Goal: Task Accomplishment & Management: Manage account settings

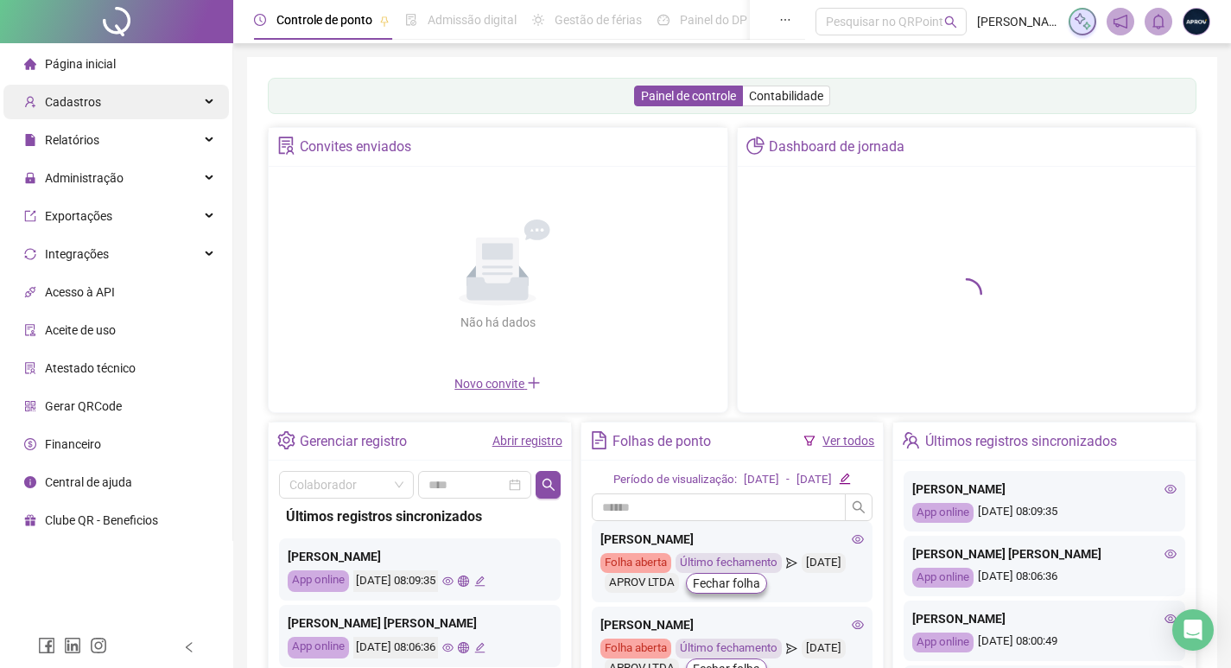
click at [101, 94] on div "Cadastros" at bounding box center [115, 102] width 225 height 35
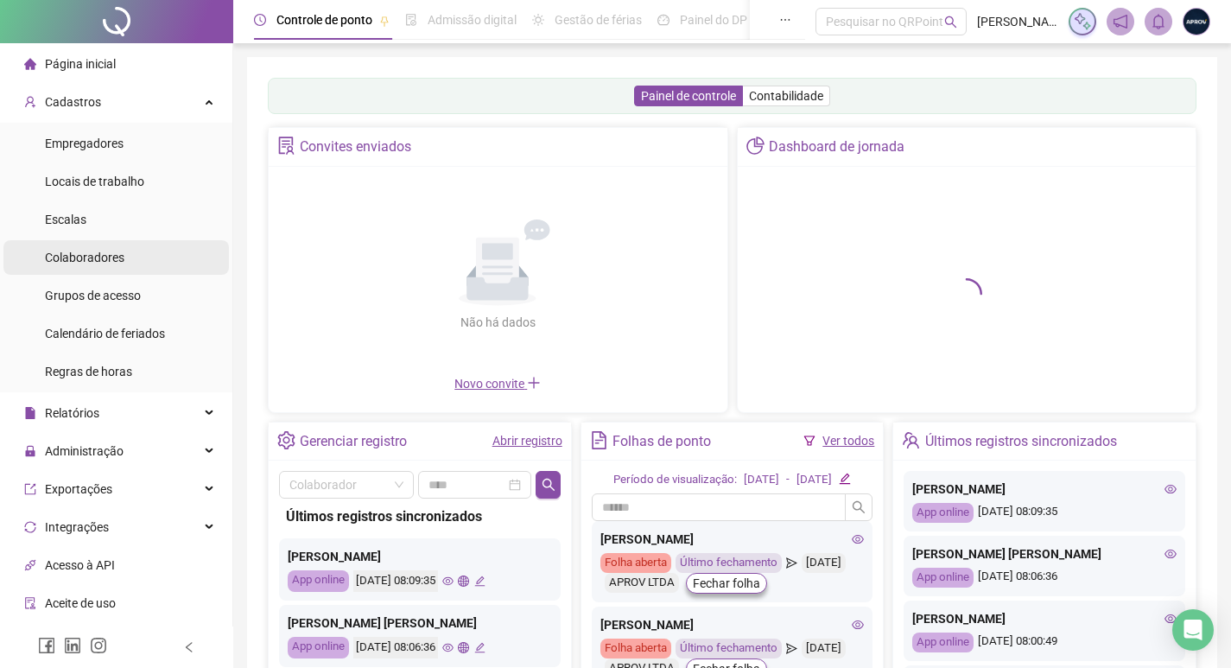
click at [143, 250] on li "Colaboradores" at bounding box center [115, 257] width 225 height 35
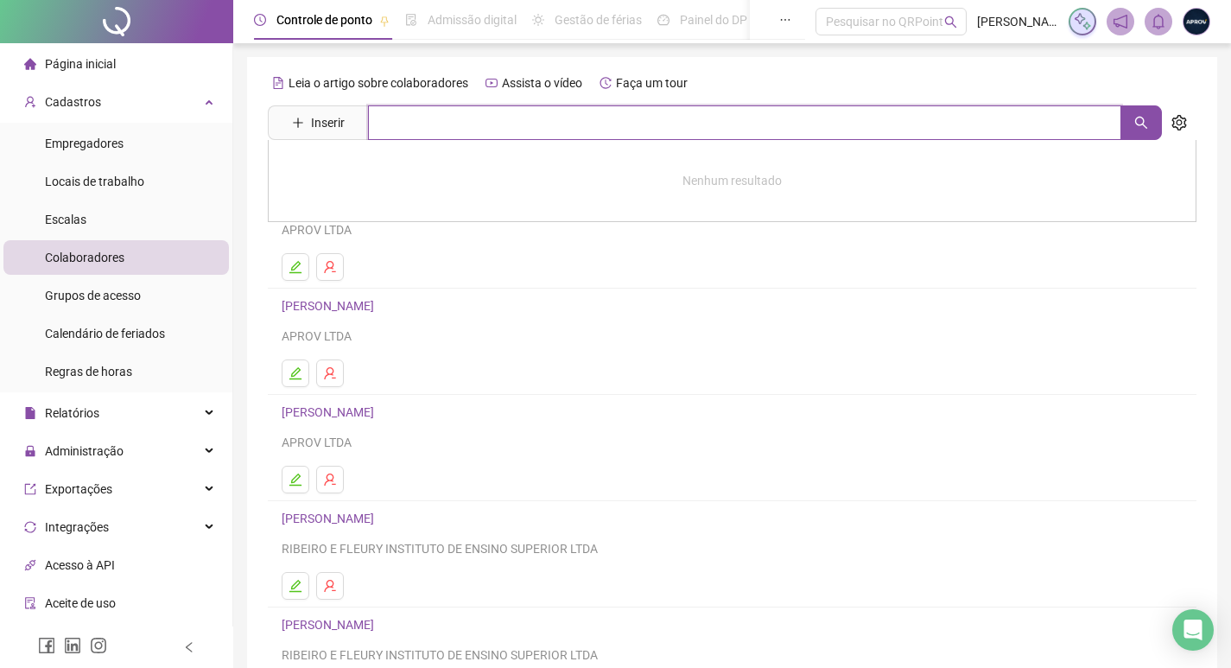
click at [528, 124] on input "text" at bounding box center [744, 122] width 753 height 35
type input "********"
click at [392, 176] on link "[PERSON_NAME]" at bounding box center [346, 174] width 92 height 14
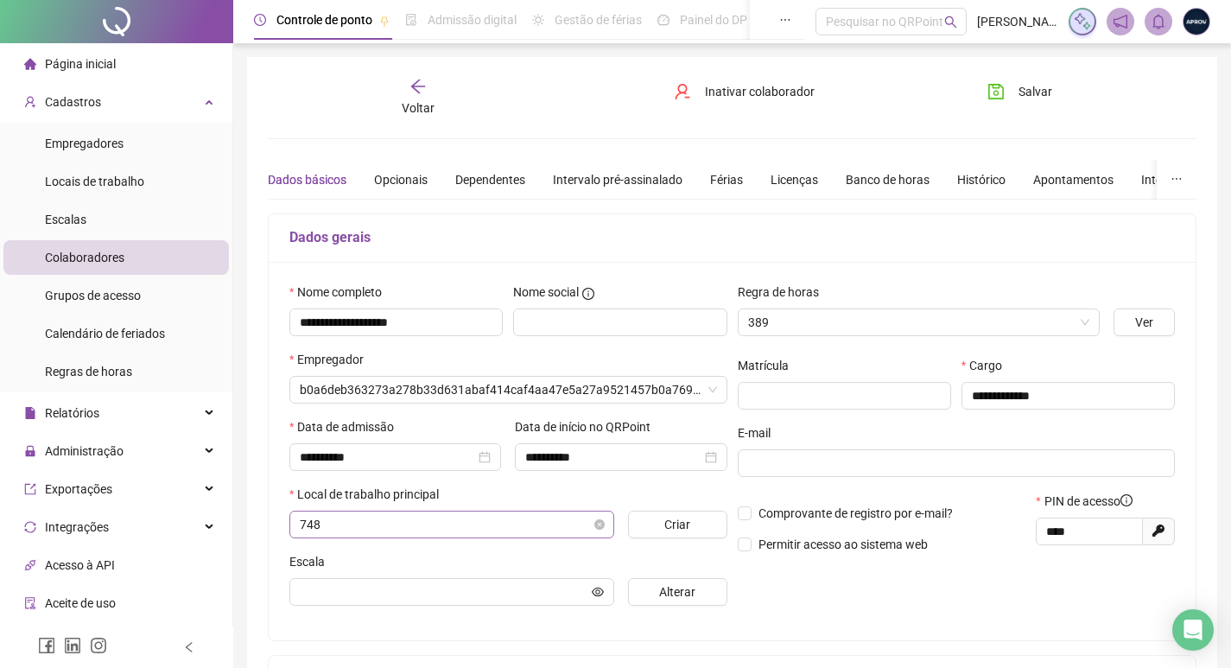
type input "**********"
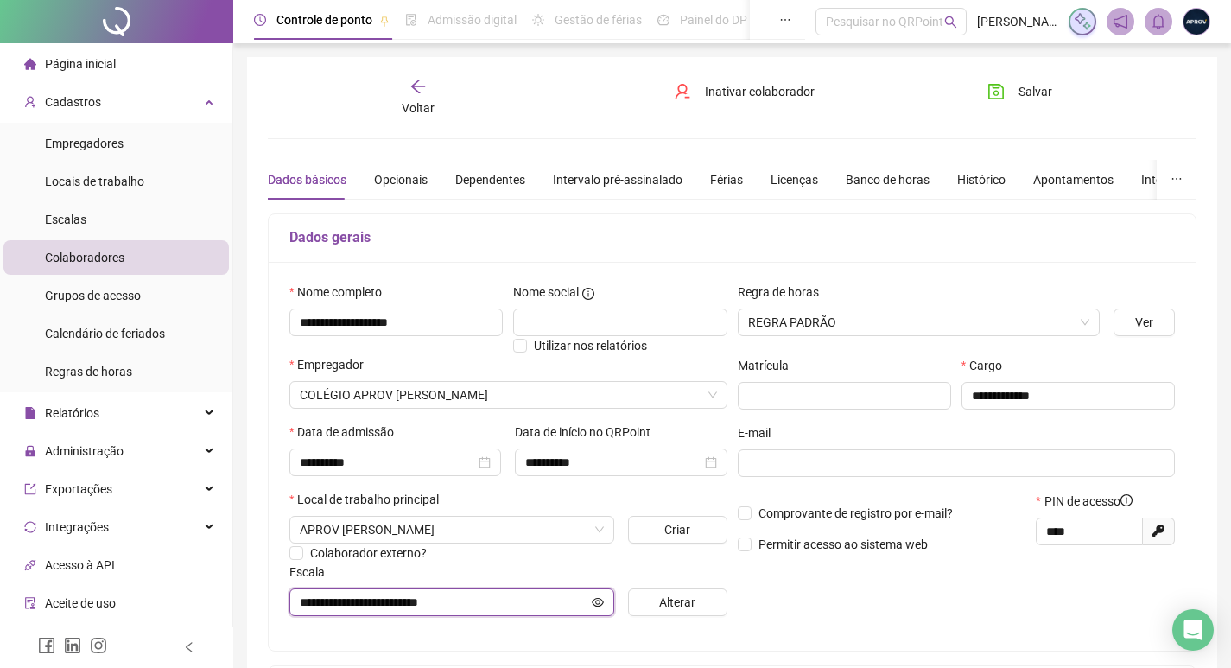
click at [594, 605] on icon "eye" at bounding box center [598, 601] width 12 height 9
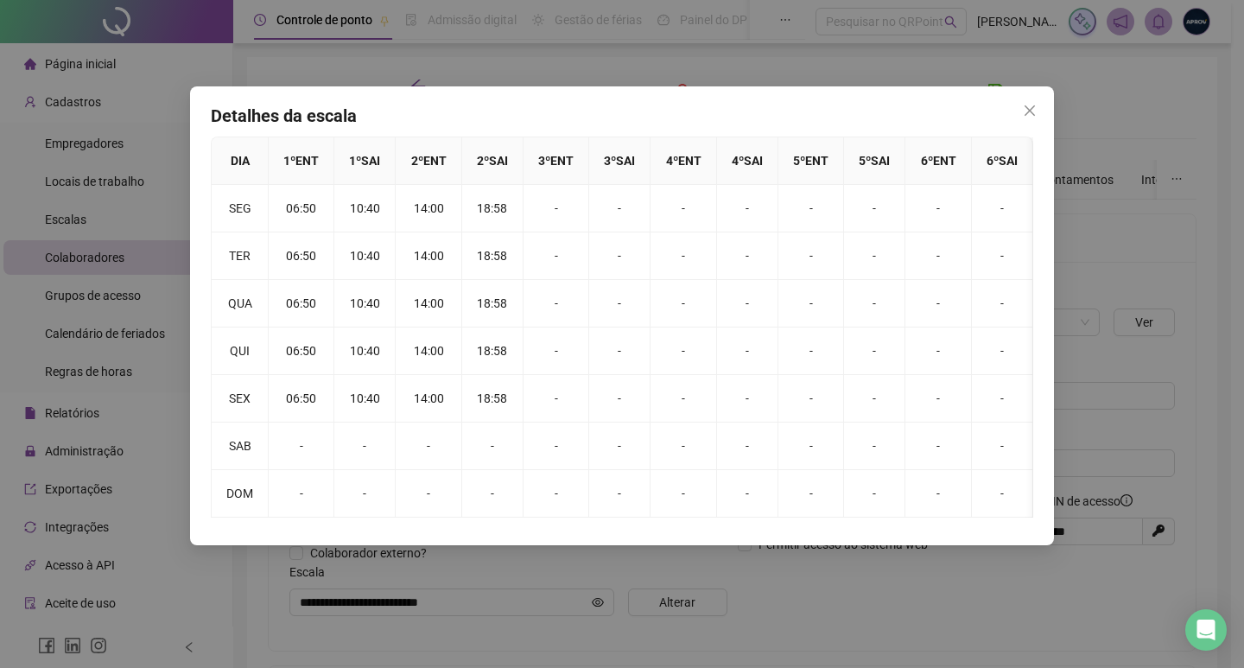
click at [528, 70] on div "Detalhes da escala DIA 1 º ENT 1 º SAI 2 º ENT 2 º SAI 3 º ENT 3 º SAI 4 º ENT …" at bounding box center [622, 334] width 1244 height 668
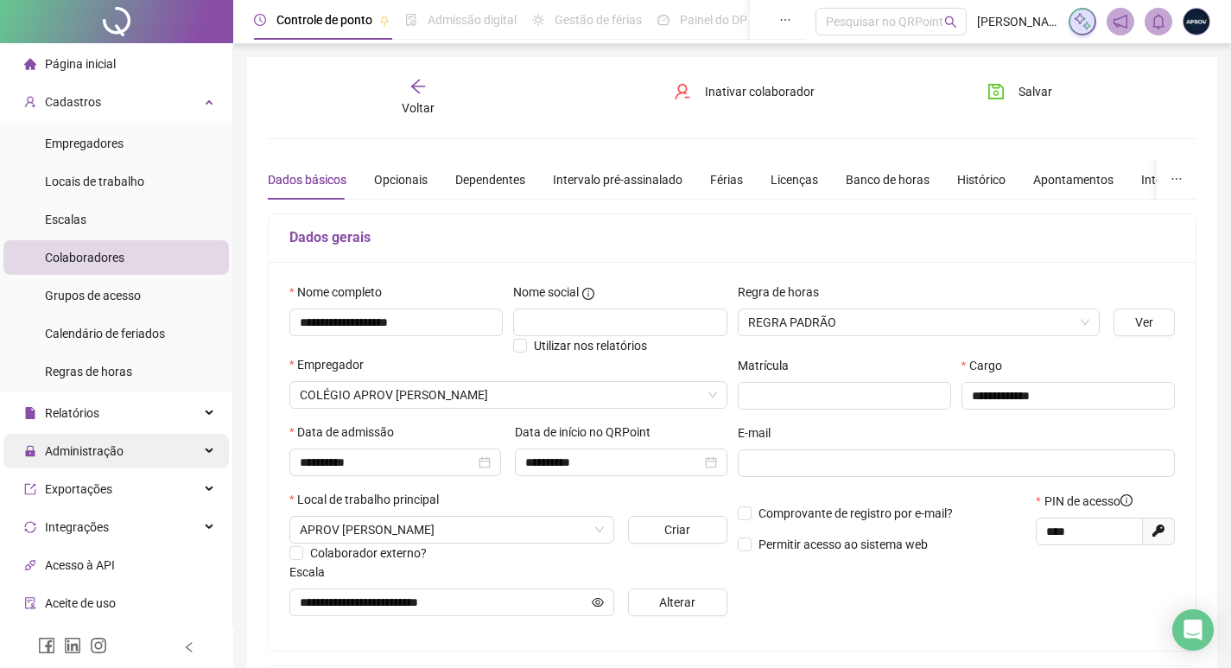
click at [103, 459] on span "Administração" at bounding box center [73, 451] width 99 height 35
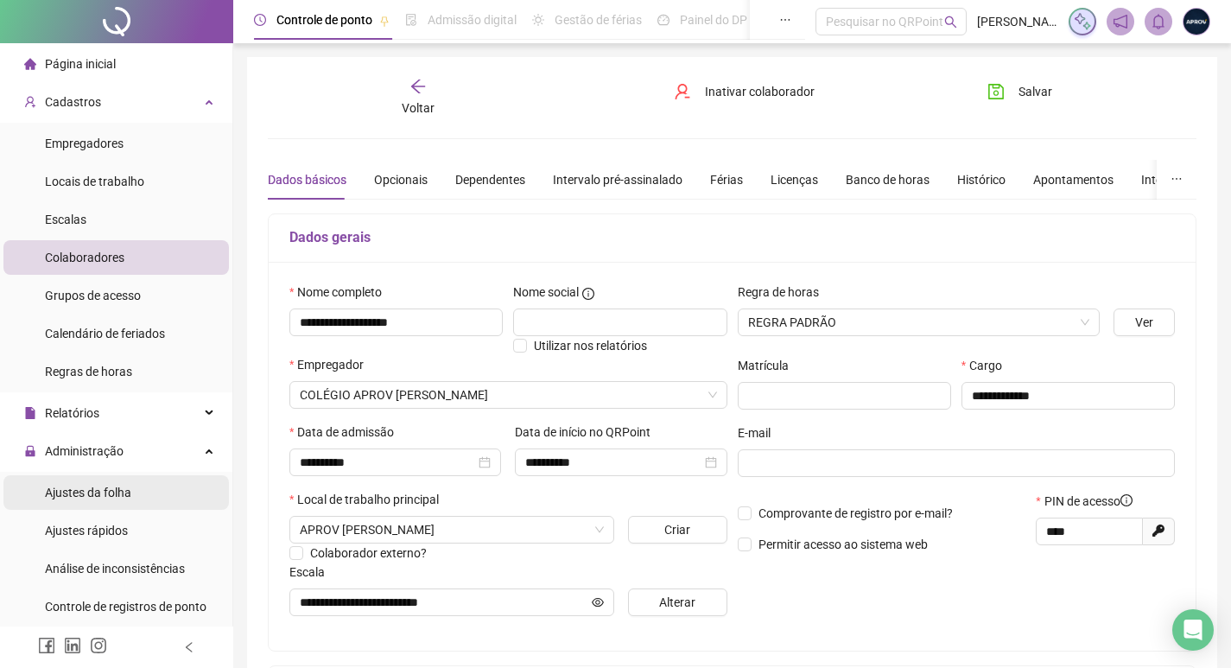
click at [106, 488] on span "Ajustes da folha" at bounding box center [88, 493] width 86 height 14
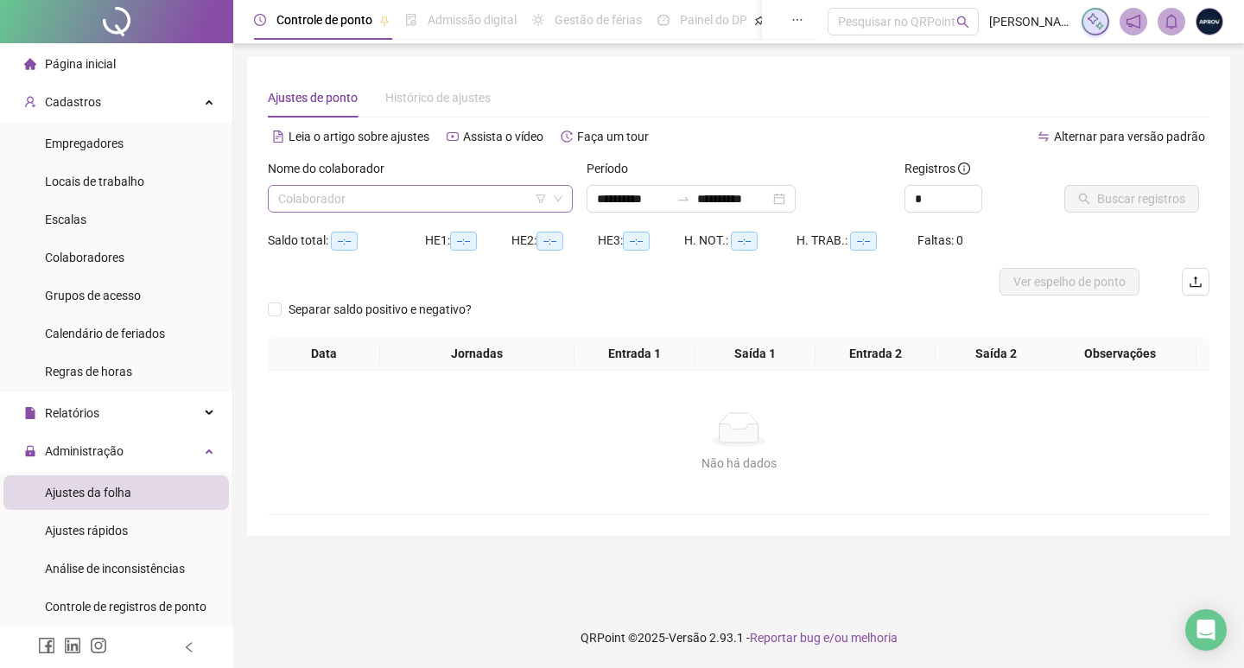
click at [391, 205] on input "search" at bounding box center [412, 199] width 269 height 26
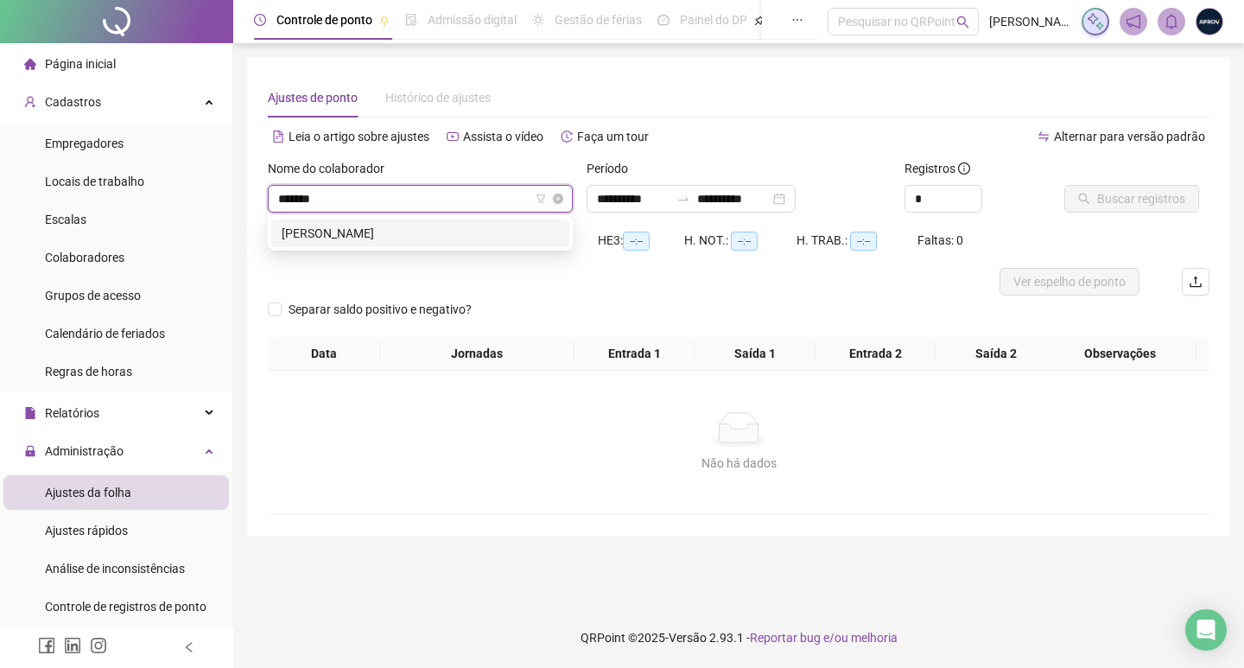
type input "********"
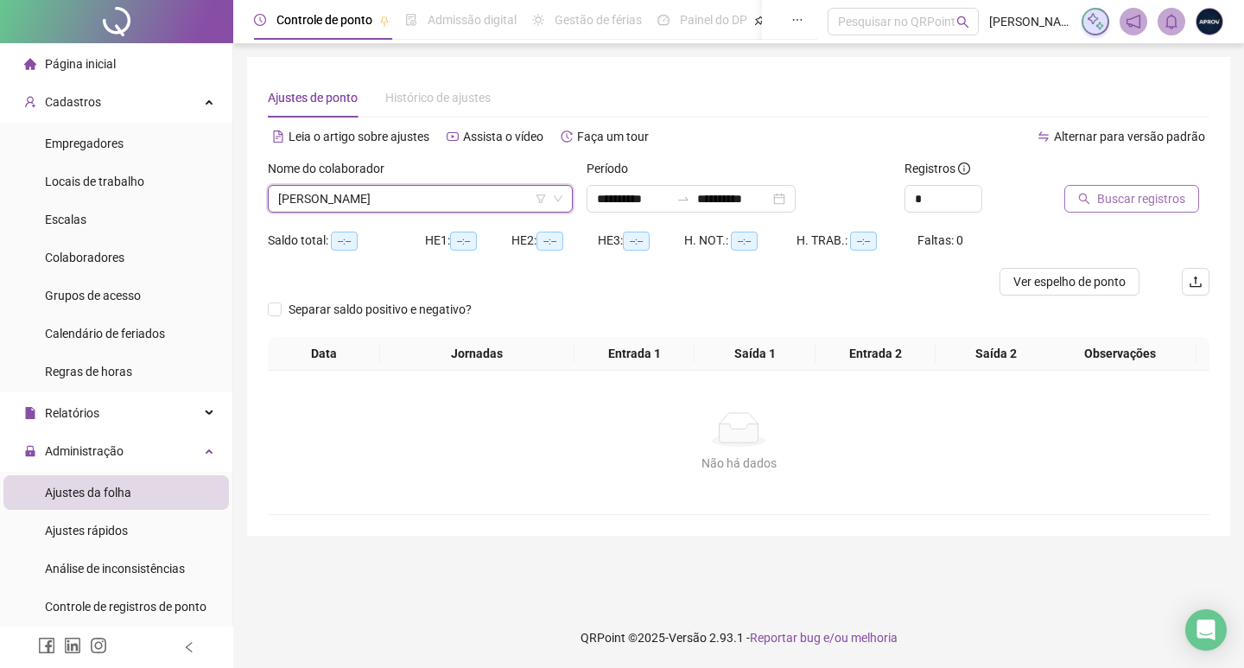
click at [1114, 200] on span "Buscar registros" at bounding box center [1141, 198] width 88 height 19
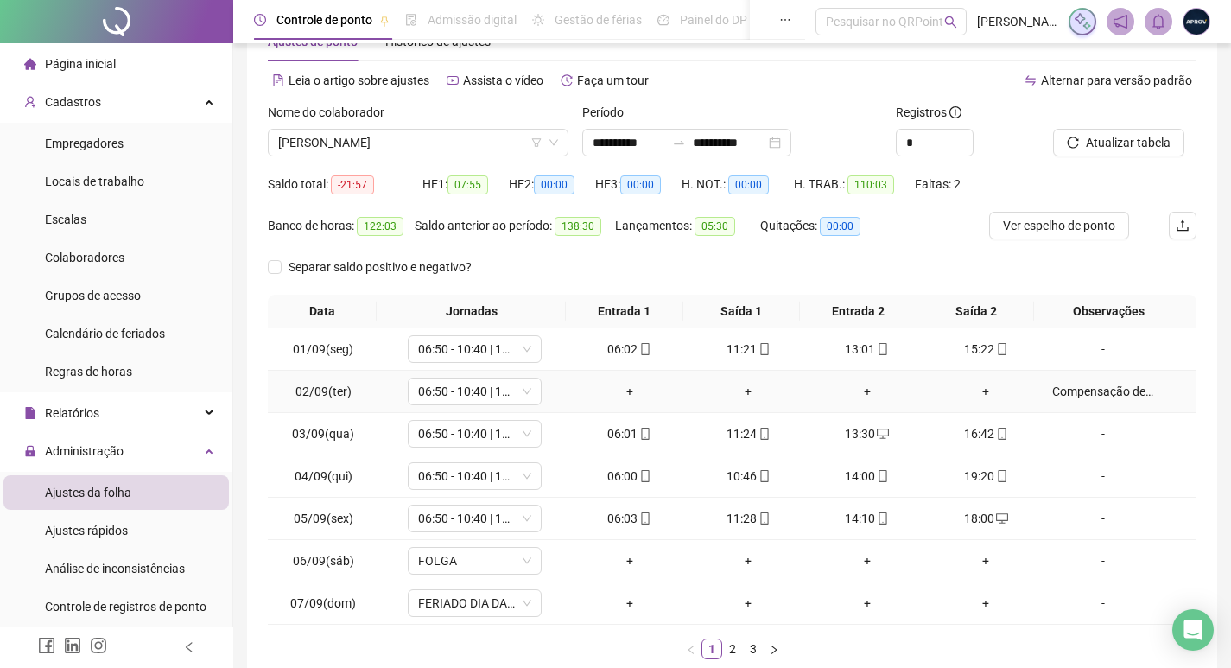
scroll to position [86, 0]
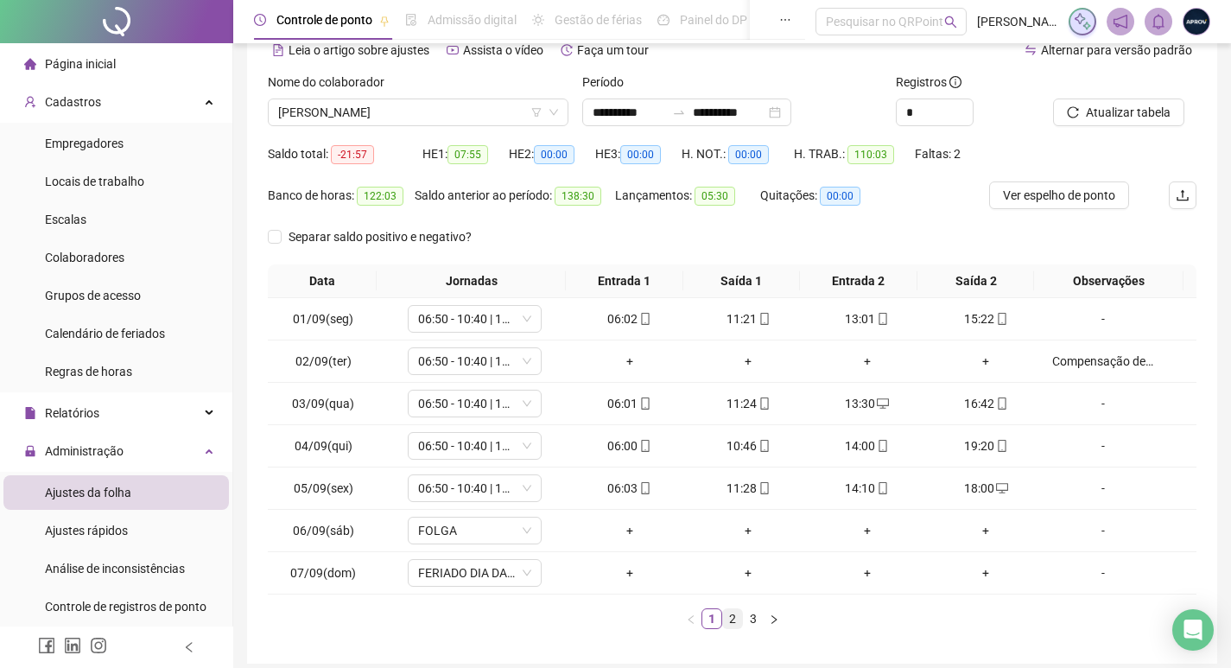
click at [736, 618] on link "2" at bounding box center [732, 618] width 19 height 19
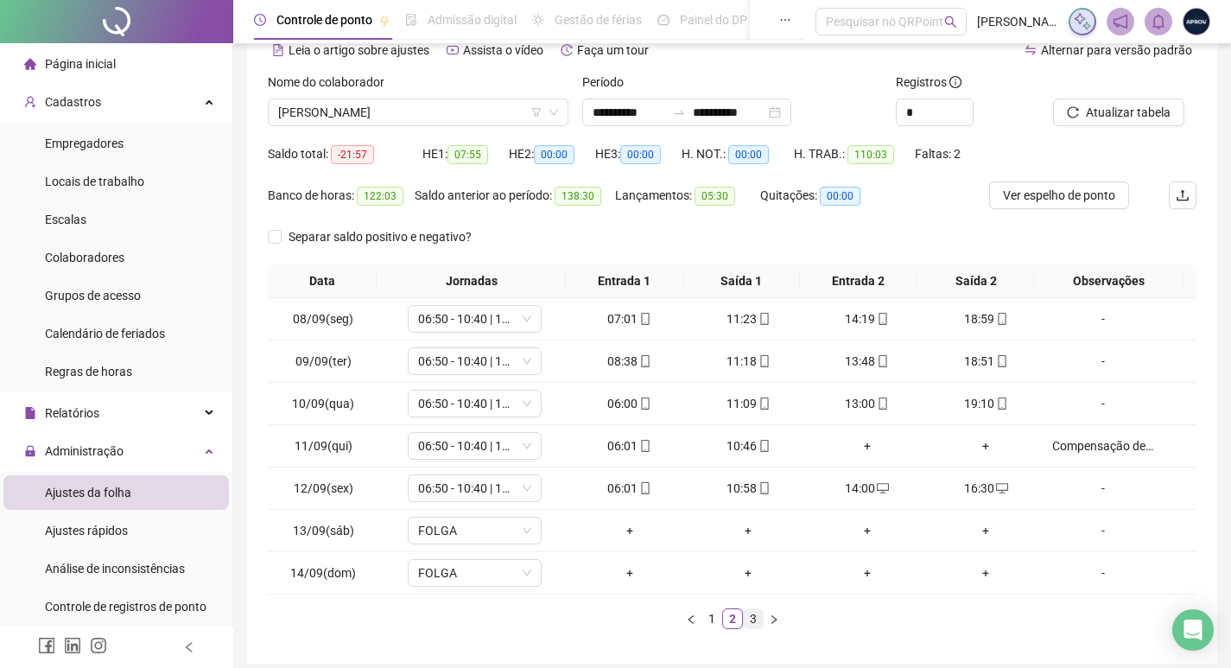
click at [745, 614] on link "3" at bounding box center [753, 618] width 19 height 19
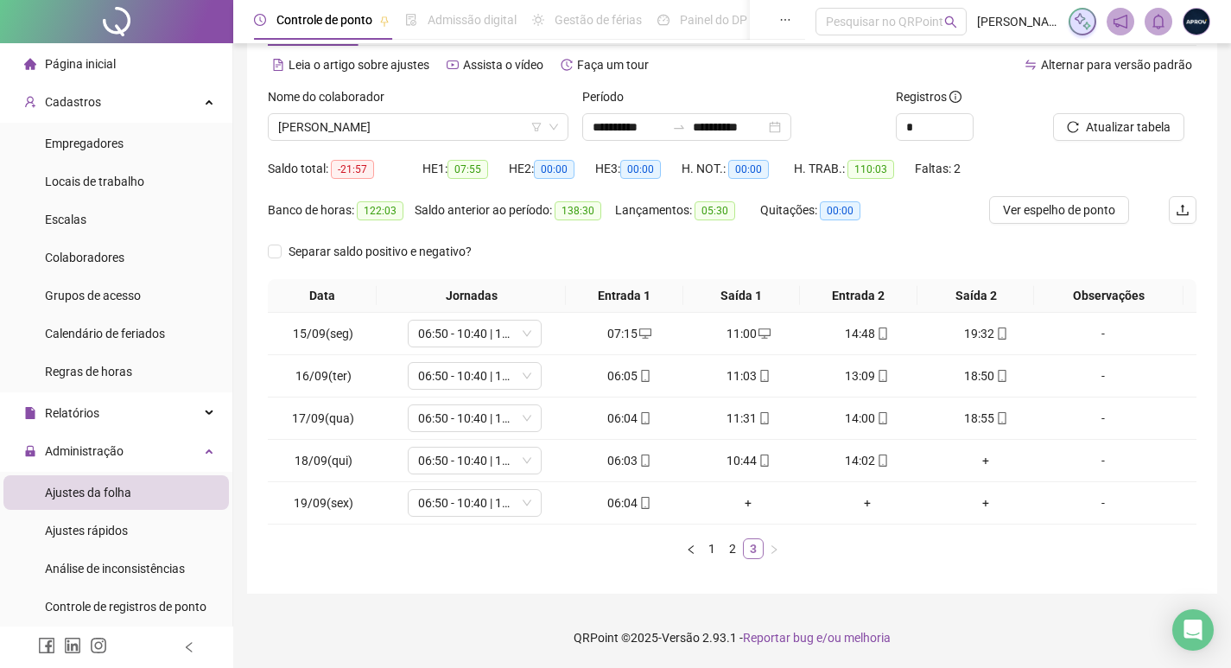
scroll to position [72, 0]
click at [967, 460] on div "+" at bounding box center [986, 460] width 105 height 19
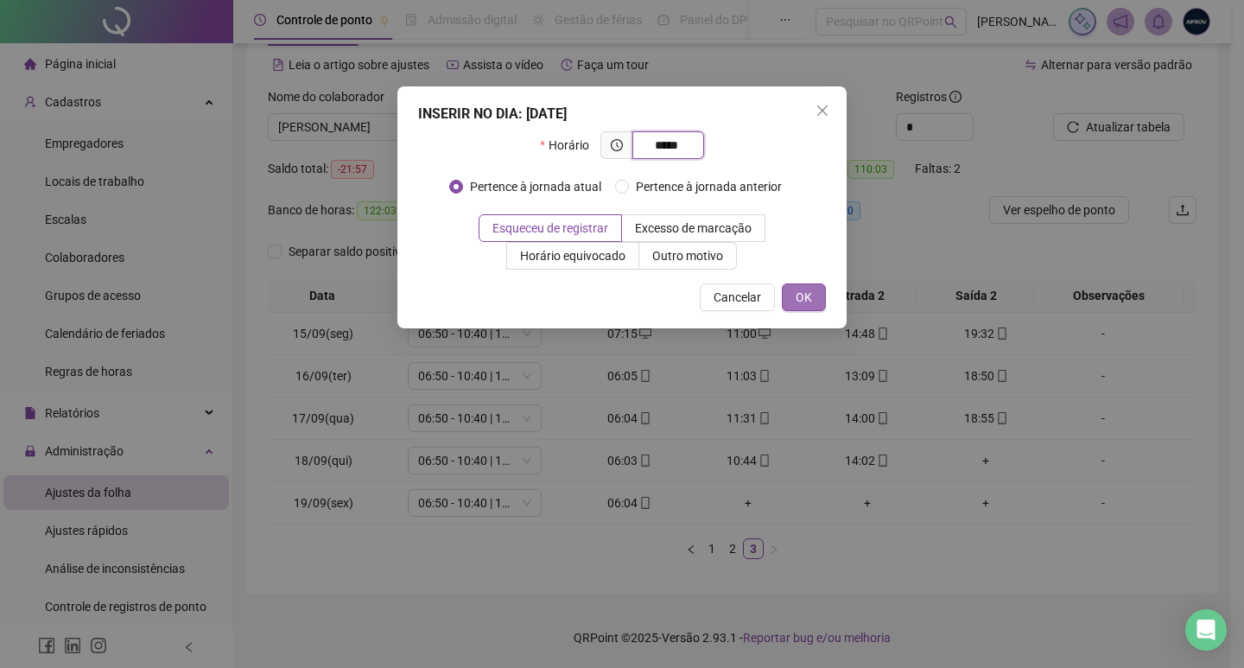
type input "*****"
click at [814, 297] on button "OK" at bounding box center [804, 297] width 44 height 28
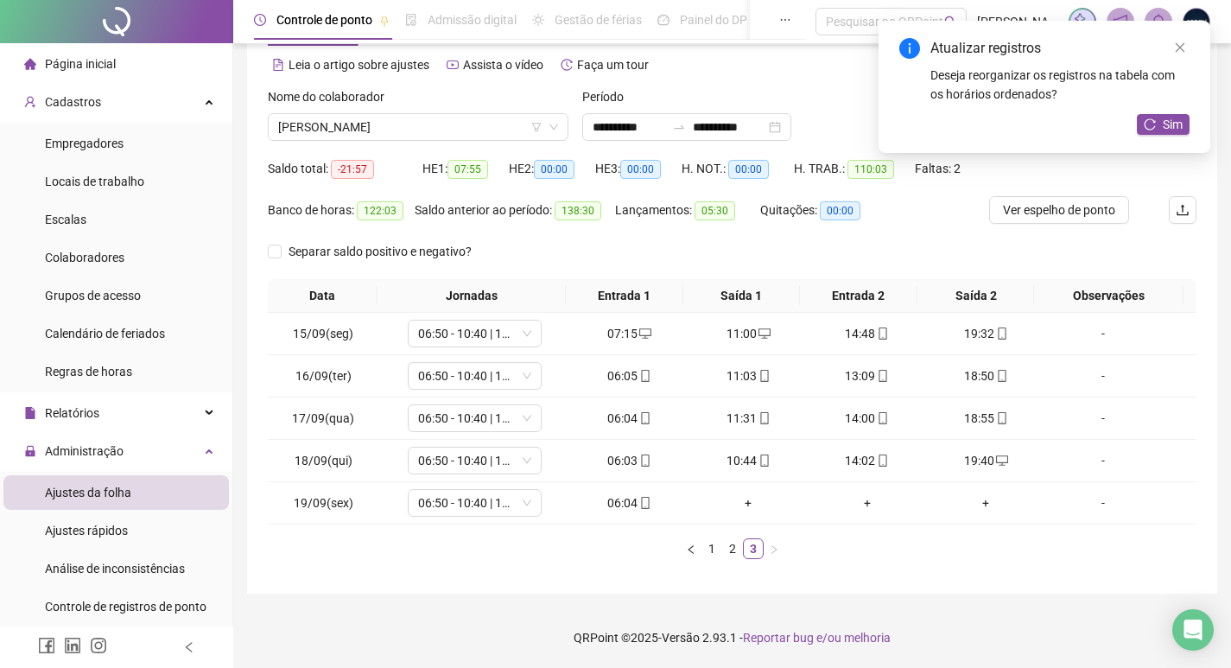
click at [1176, 135] on div "Sim" at bounding box center [1163, 125] width 53 height 22
click at [1173, 121] on span "Sim" at bounding box center [1173, 124] width 20 height 19
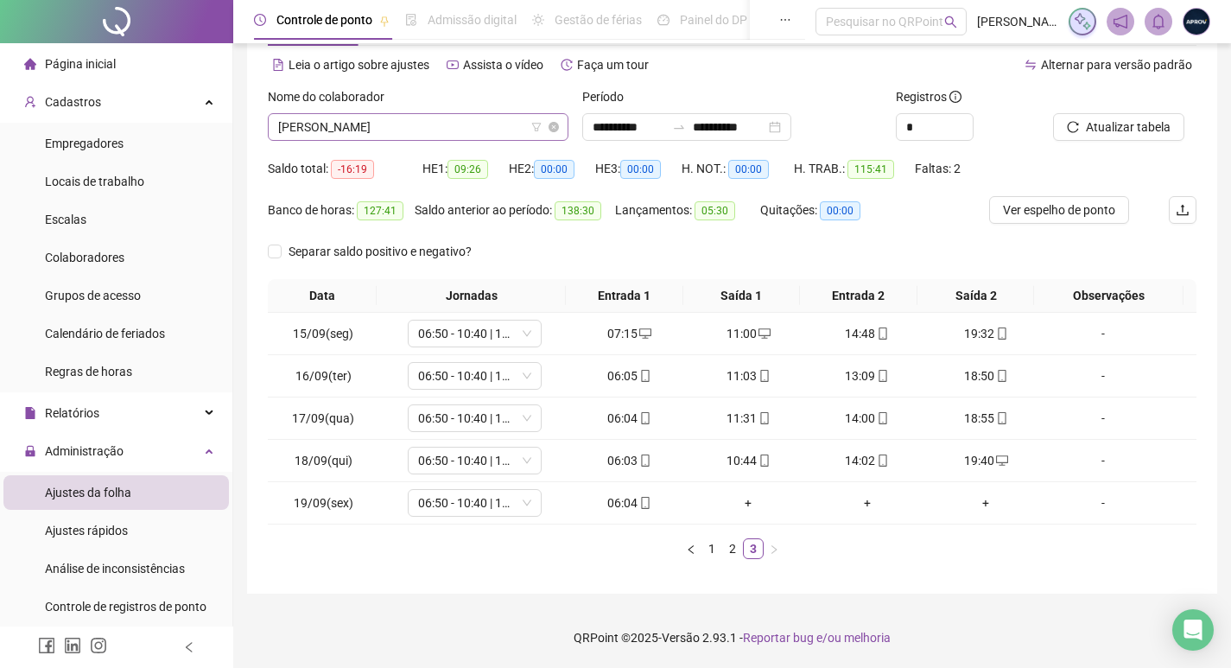
click at [491, 130] on span "[PERSON_NAME]" at bounding box center [418, 127] width 280 height 26
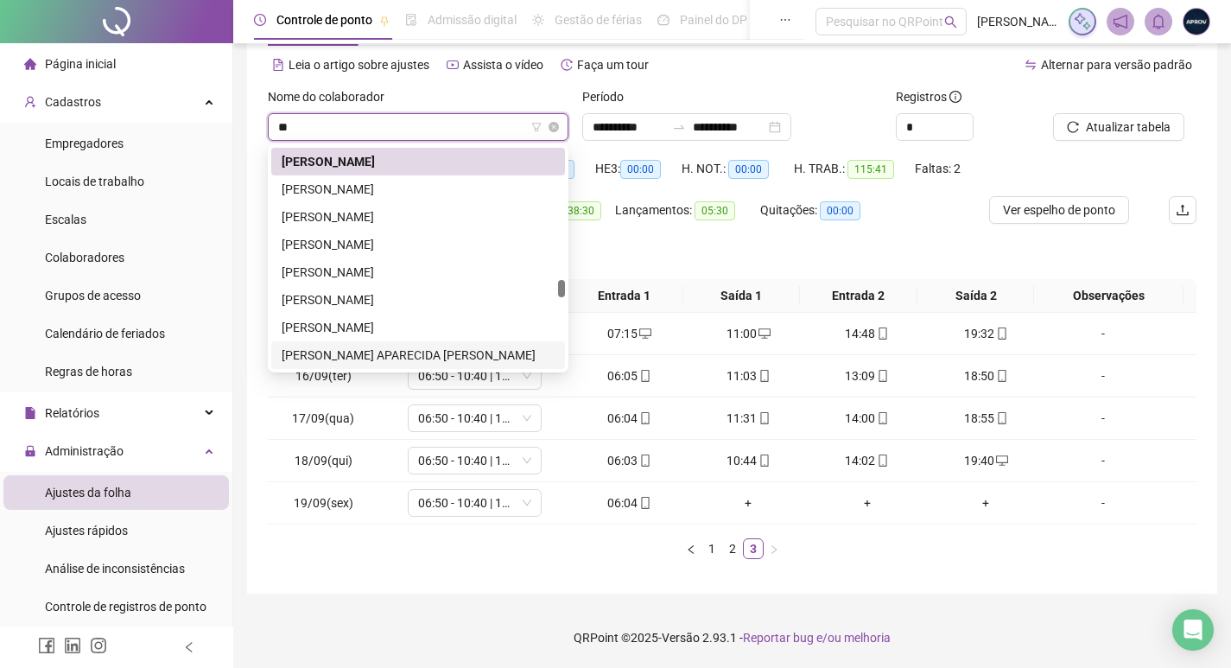
scroll to position [0, 0]
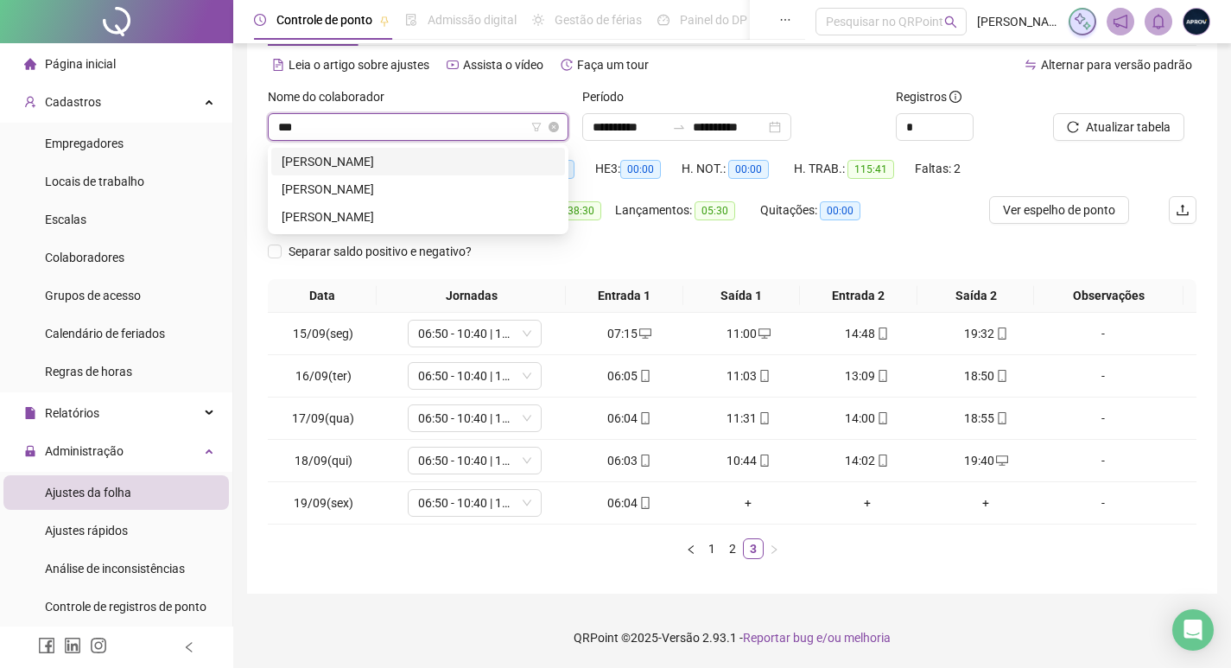
type input "****"
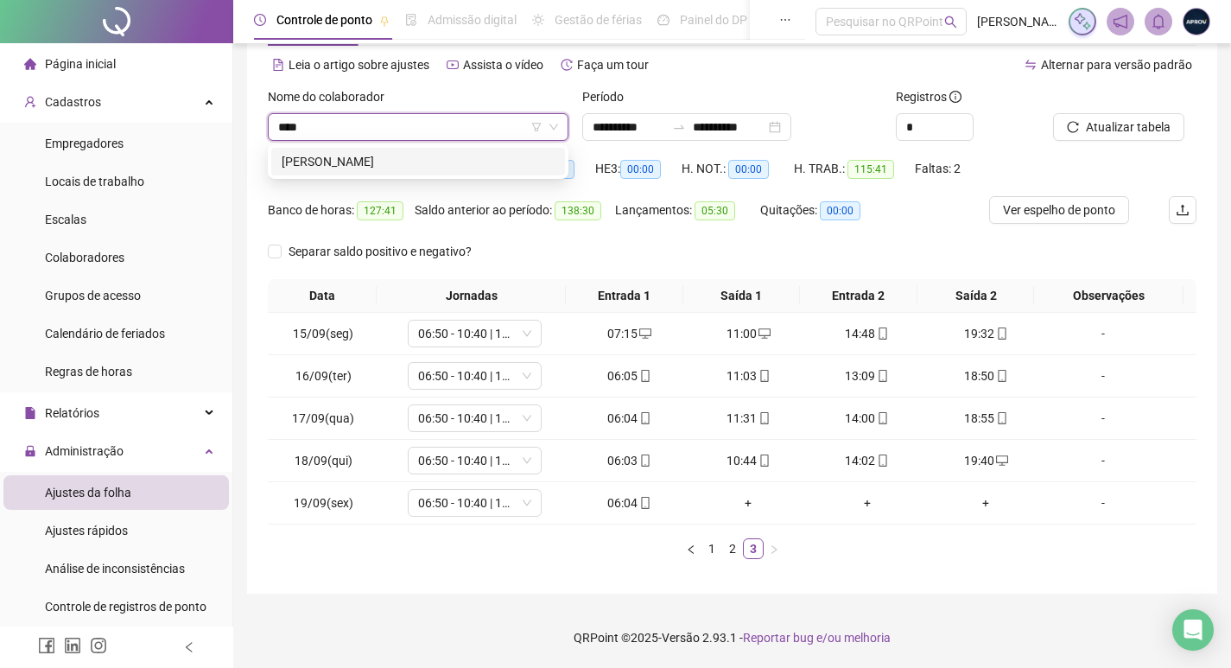
click at [487, 154] on div "[PERSON_NAME]" at bounding box center [418, 161] width 273 height 19
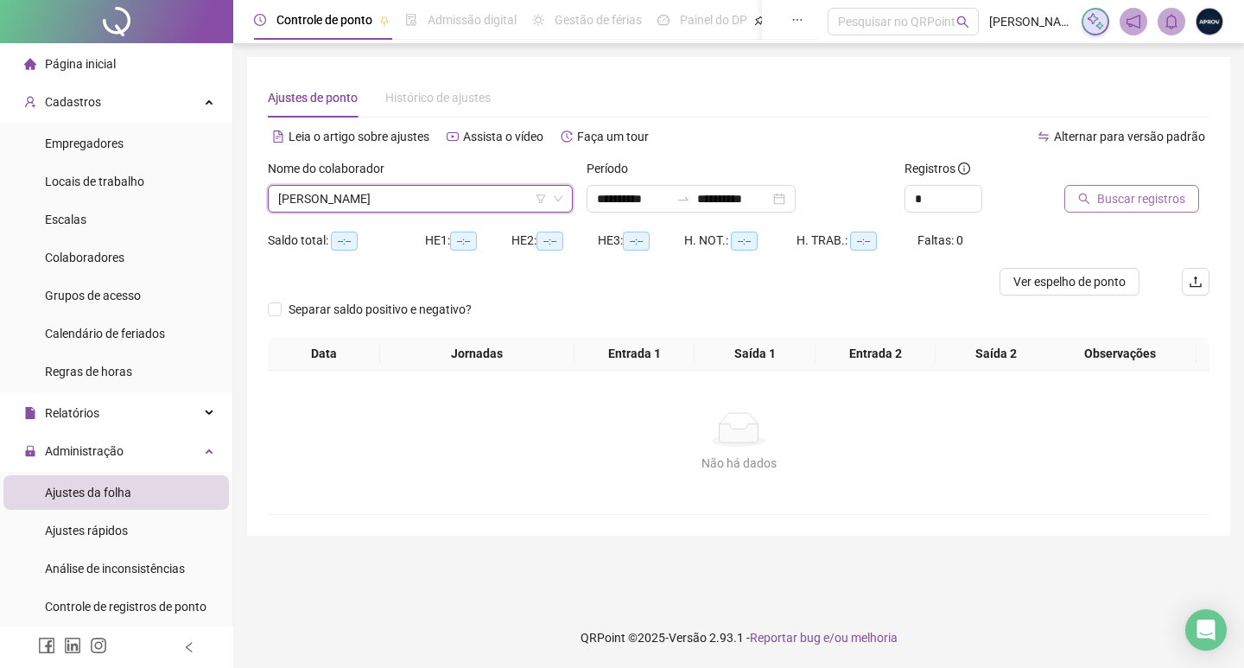
click at [1148, 190] on span "Buscar registros" at bounding box center [1141, 198] width 88 height 19
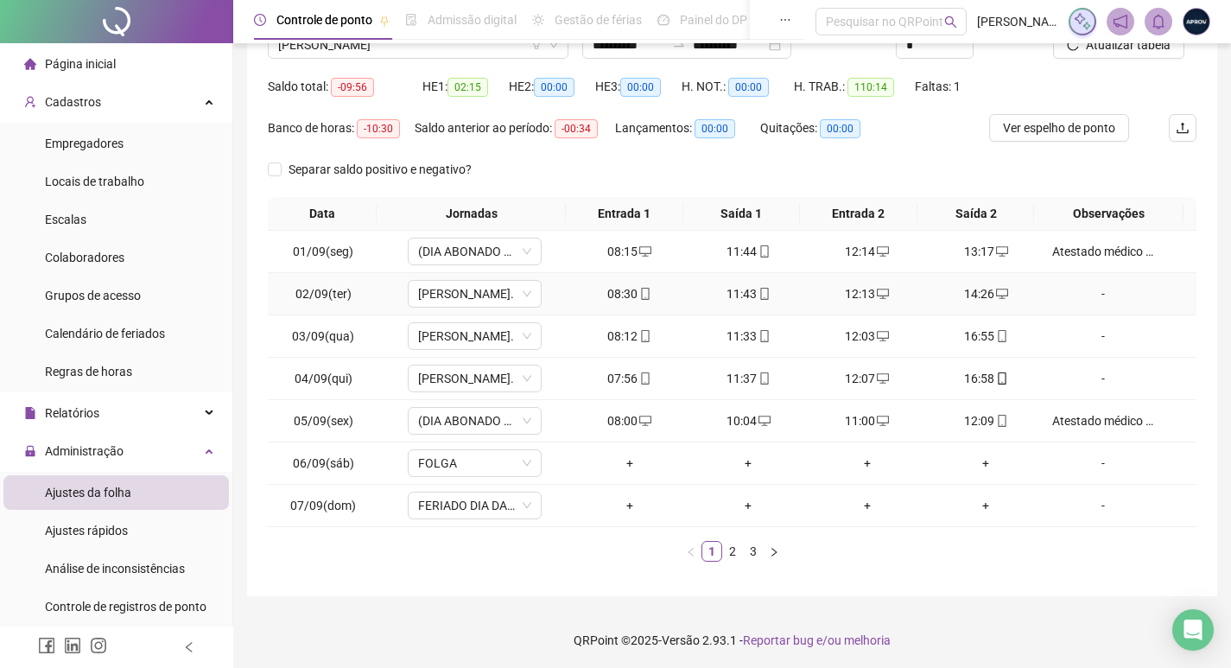
scroll to position [156, 0]
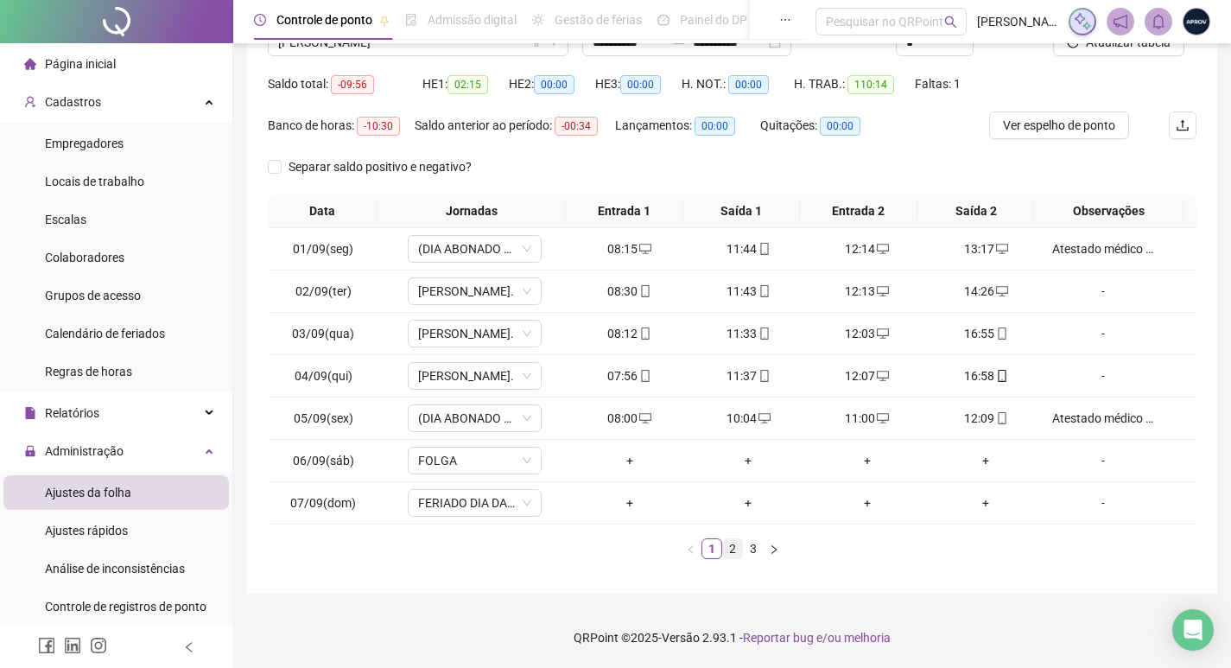
click at [733, 549] on link "2" at bounding box center [732, 548] width 19 height 19
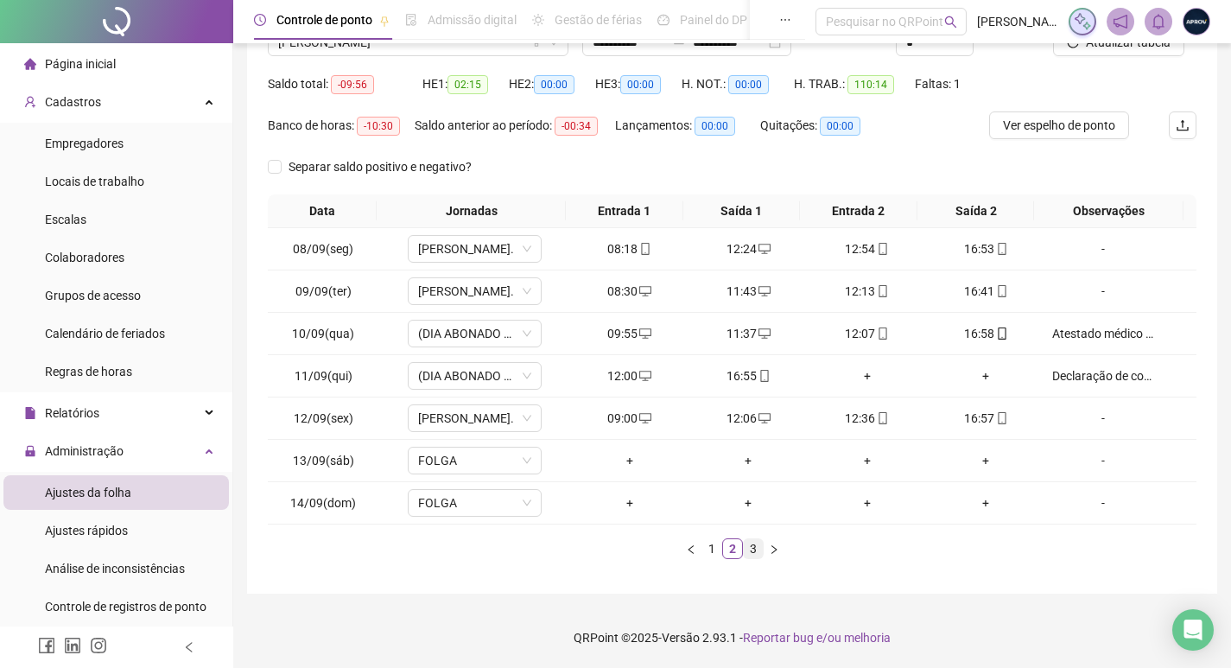
click at [748, 552] on link "3" at bounding box center [753, 548] width 19 height 19
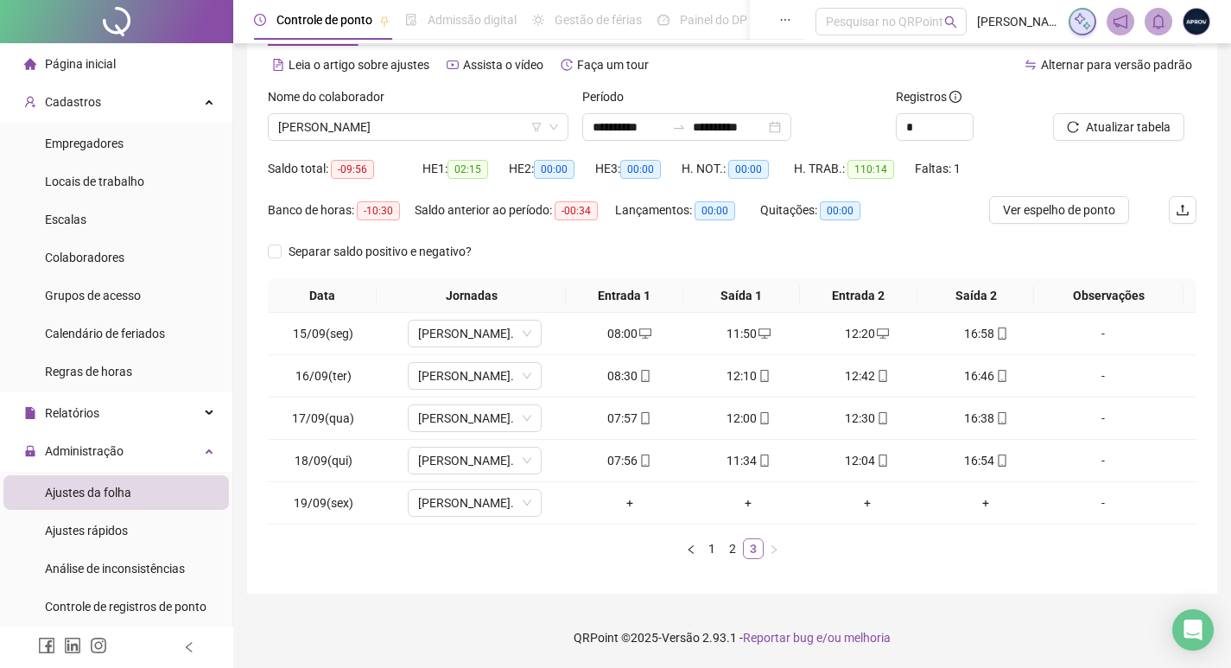
scroll to position [72, 0]
click at [632, 505] on div "+" at bounding box center [629, 502] width 105 height 19
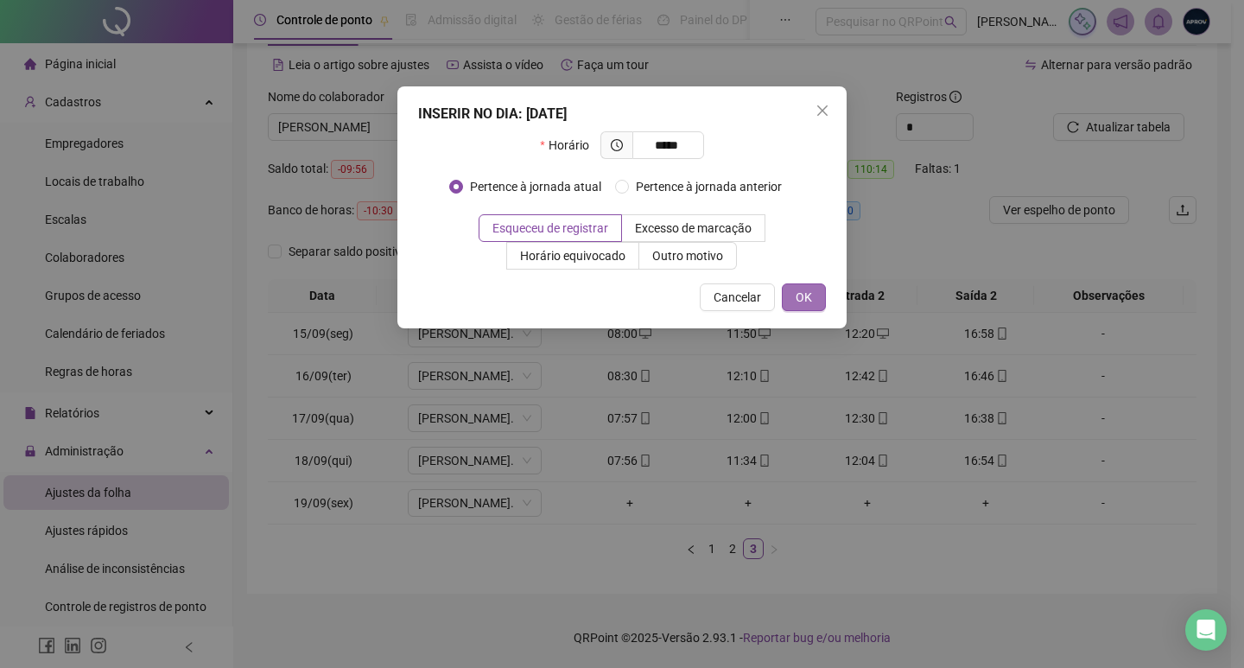
type input "*****"
click at [798, 300] on span "OK" at bounding box center [804, 297] width 16 height 19
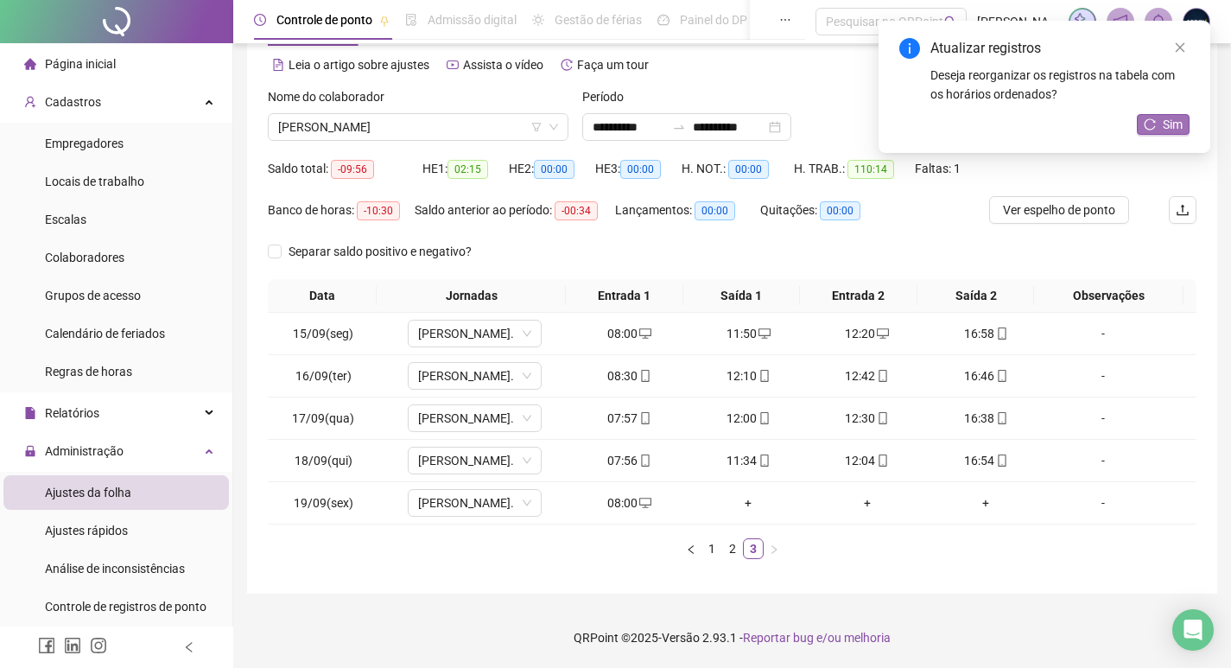
click at [1165, 124] on span "Sim" at bounding box center [1173, 124] width 20 height 19
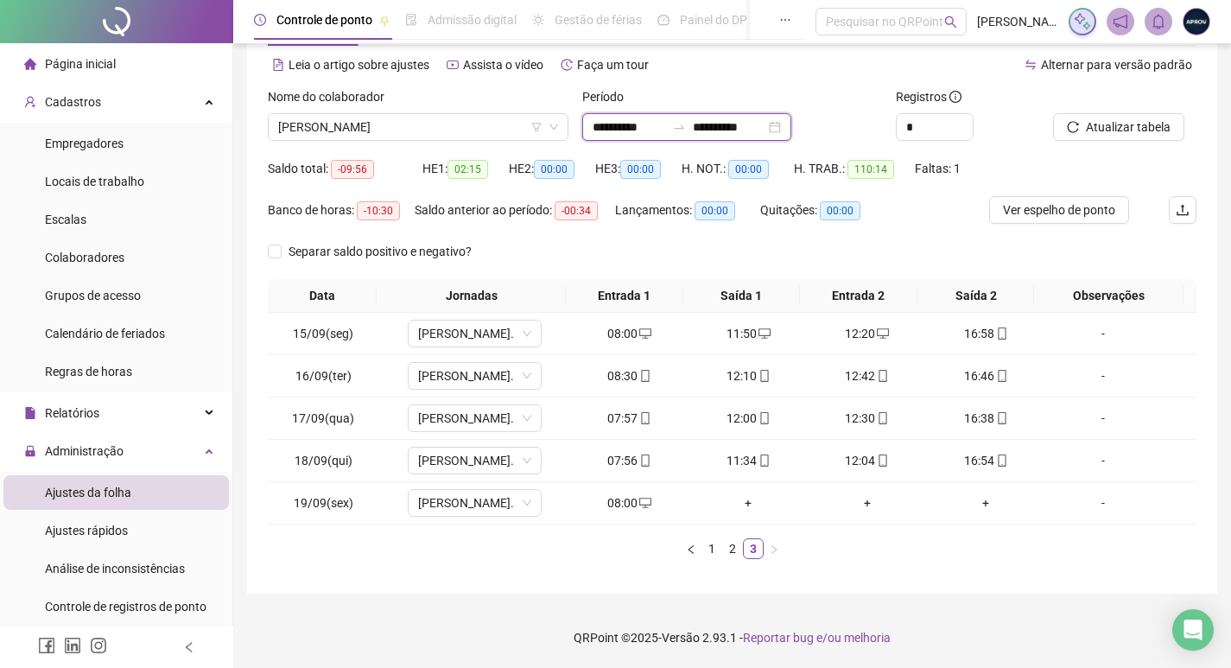
click at [733, 125] on input "**********" at bounding box center [729, 126] width 73 height 19
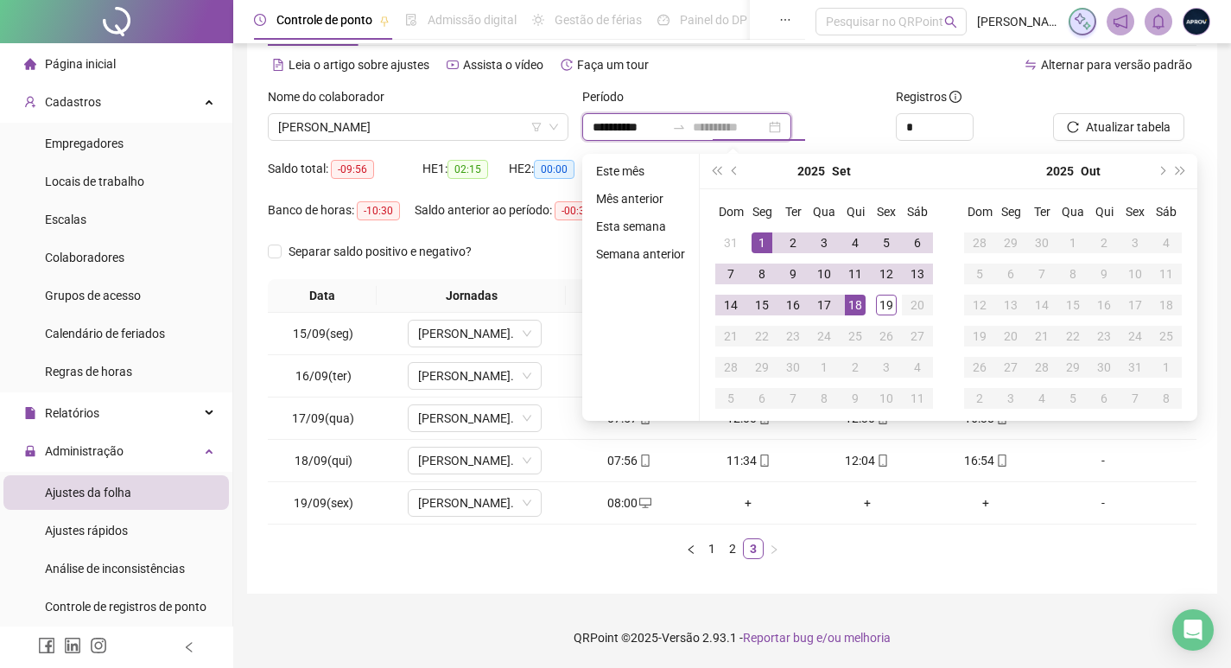
type input "**********"
click at [859, 298] on div "18" at bounding box center [855, 305] width 21 height 21
type input "**********"
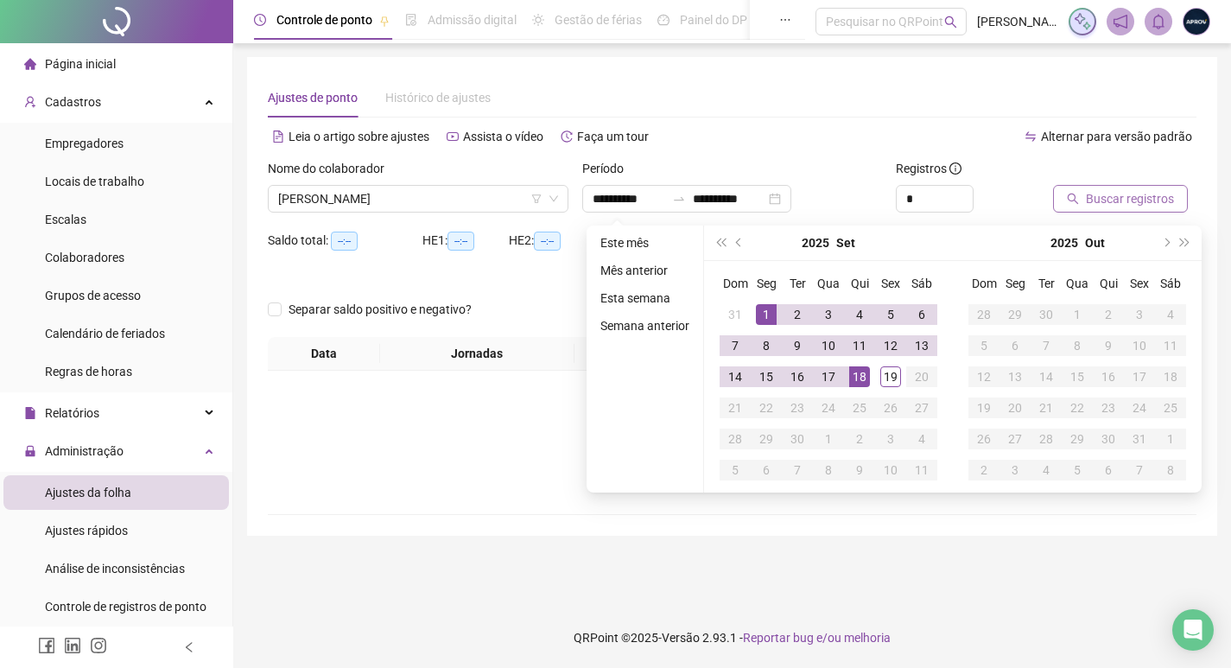
click at [1112, 117] on div "**********" at bounding box center [732, 296] width 929 height 437
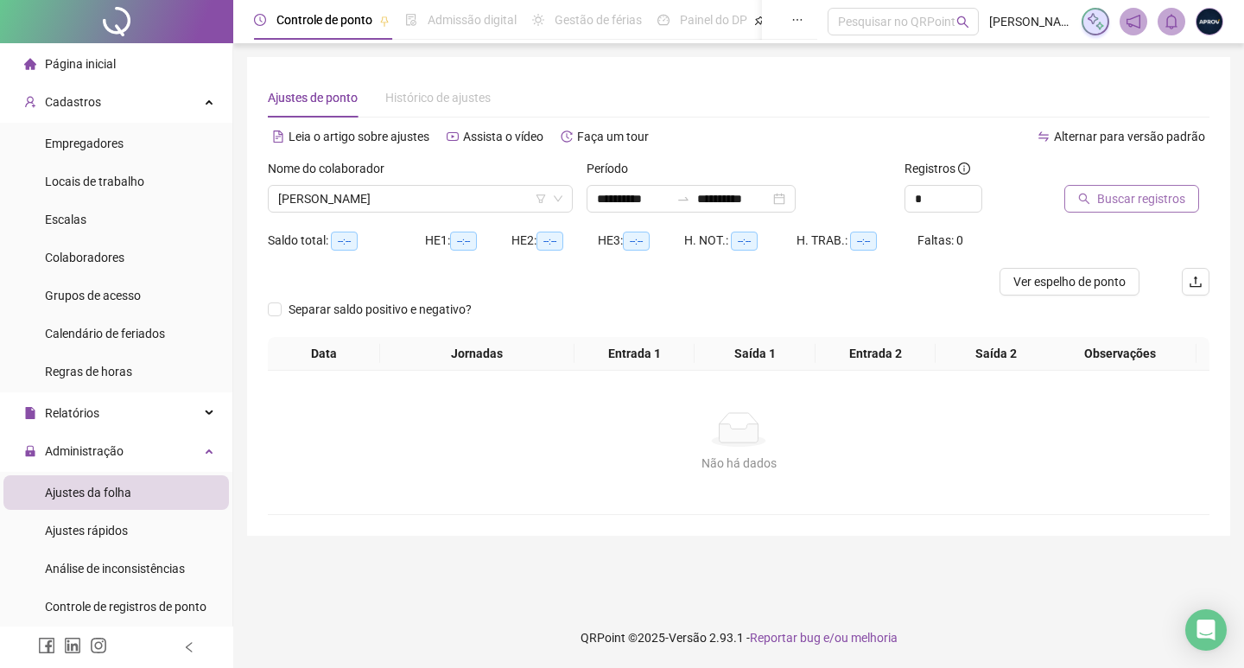
click at [1137, 186] on button "Buscar registros" at bounding box center [1131, 199] width 135 height 28
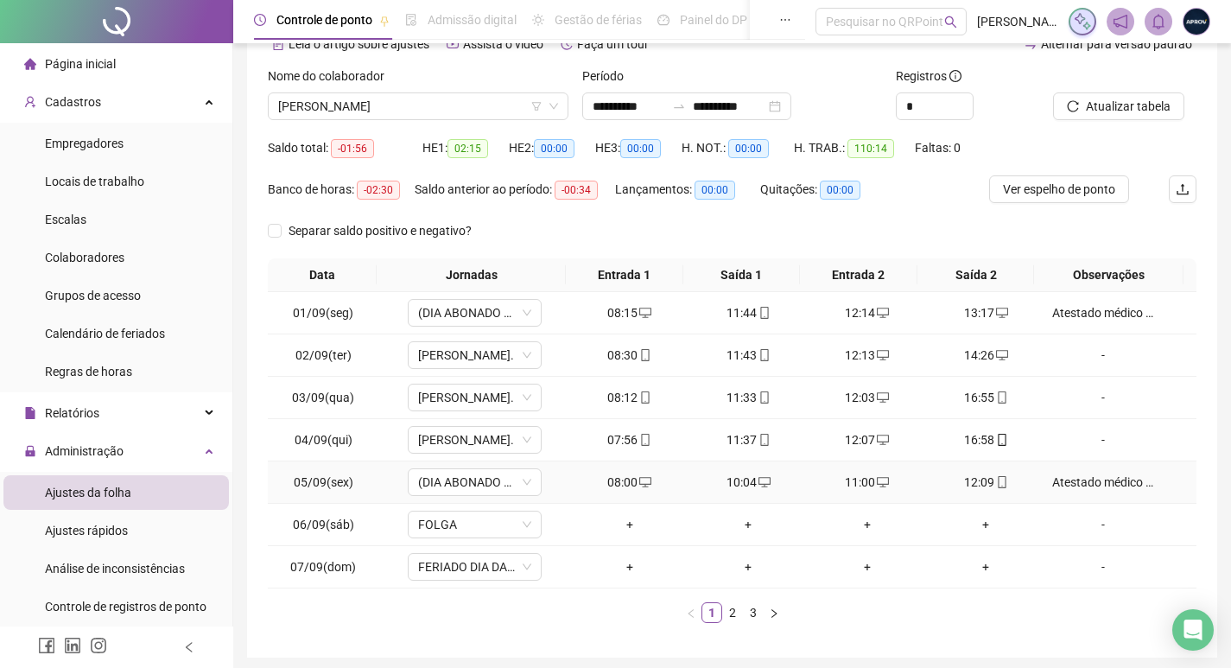
scroll to position [156, 0]
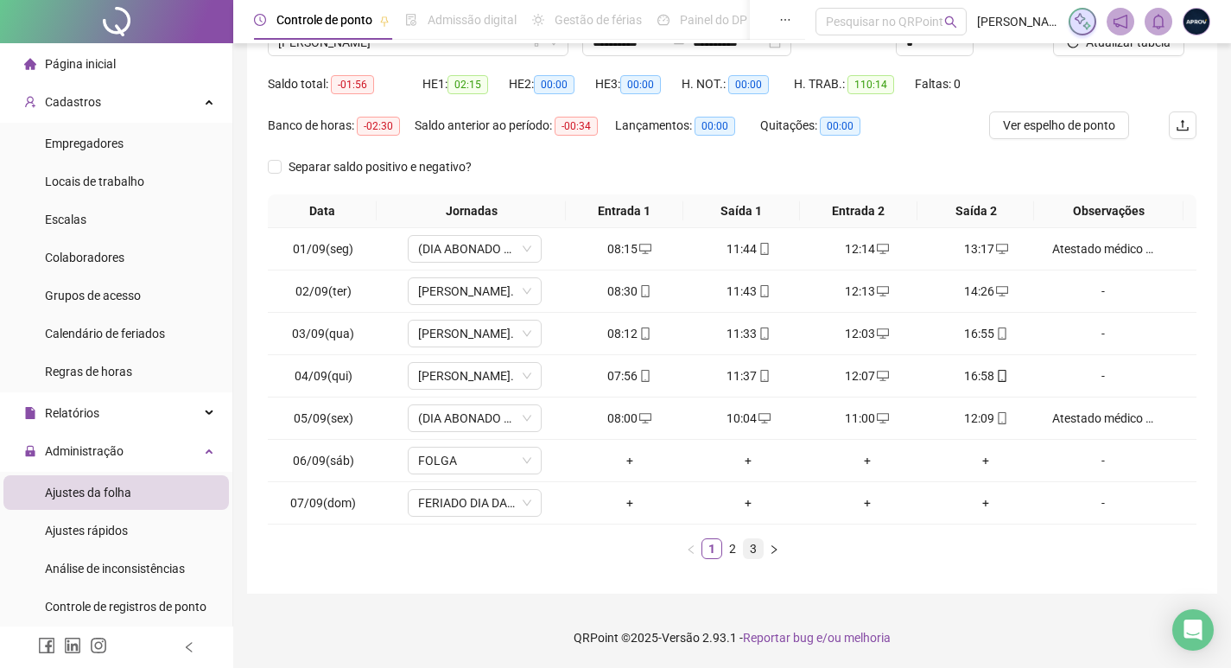
click at [752, 545] on link "3" at bounding box center [753, 548] width 19 height 19
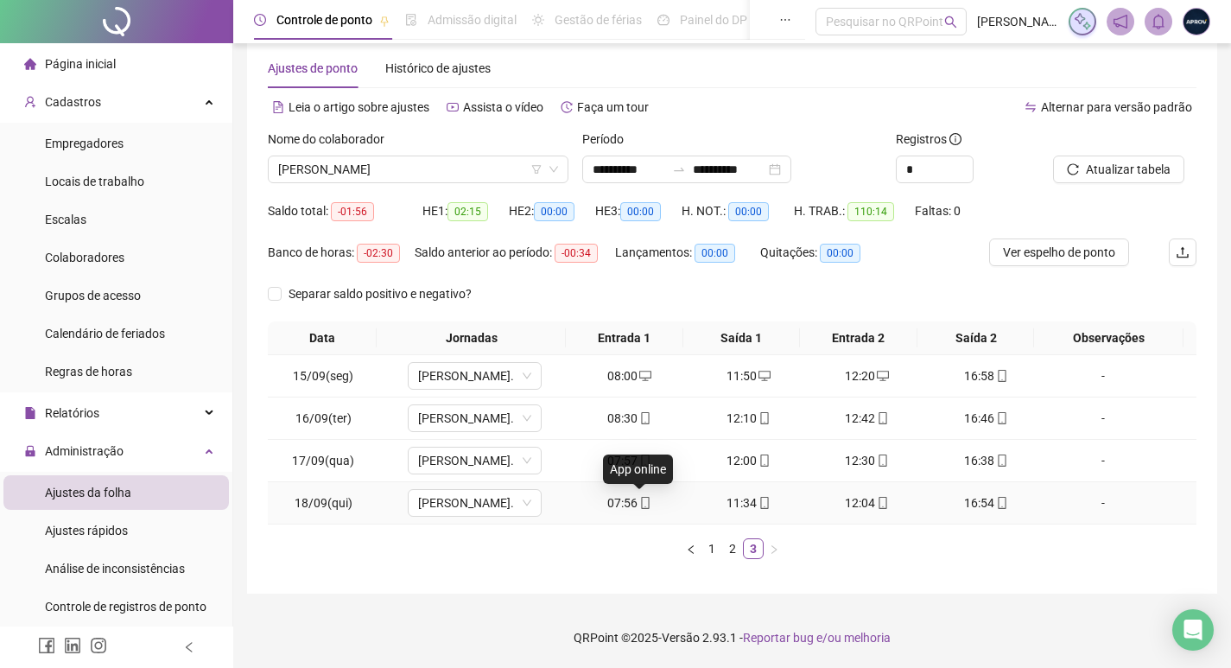
click at [629, 503] on div "07:56" at bounding box center [629, 502] width 105 height 19
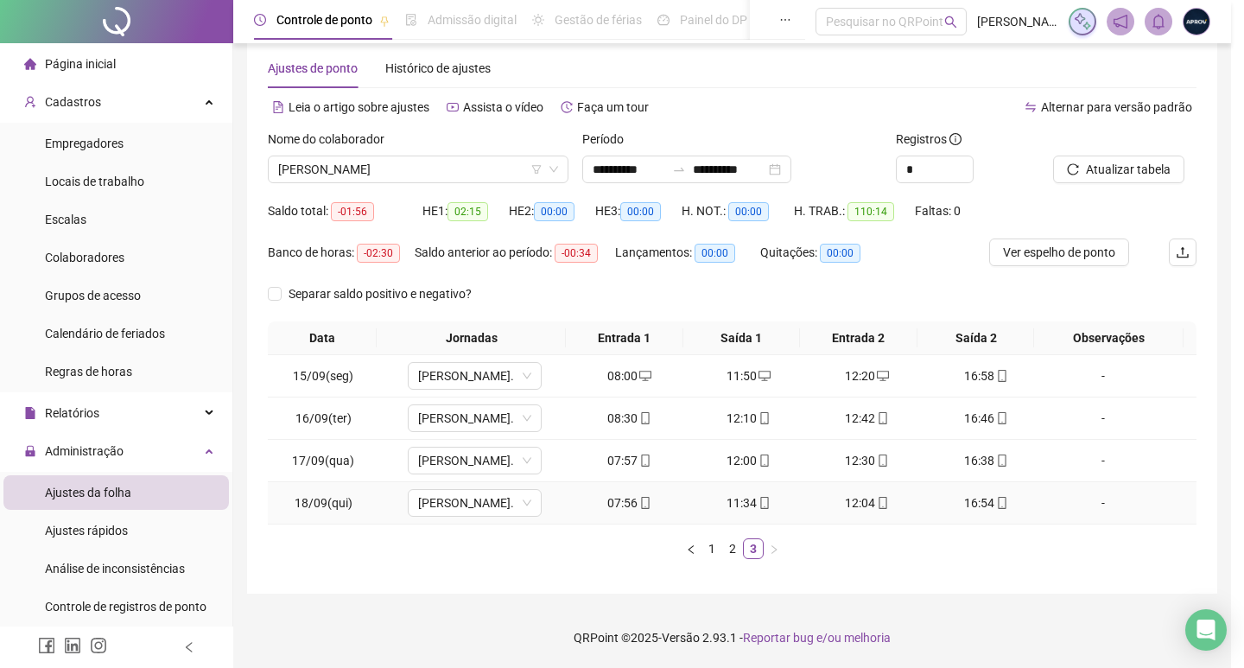
type input "**********"
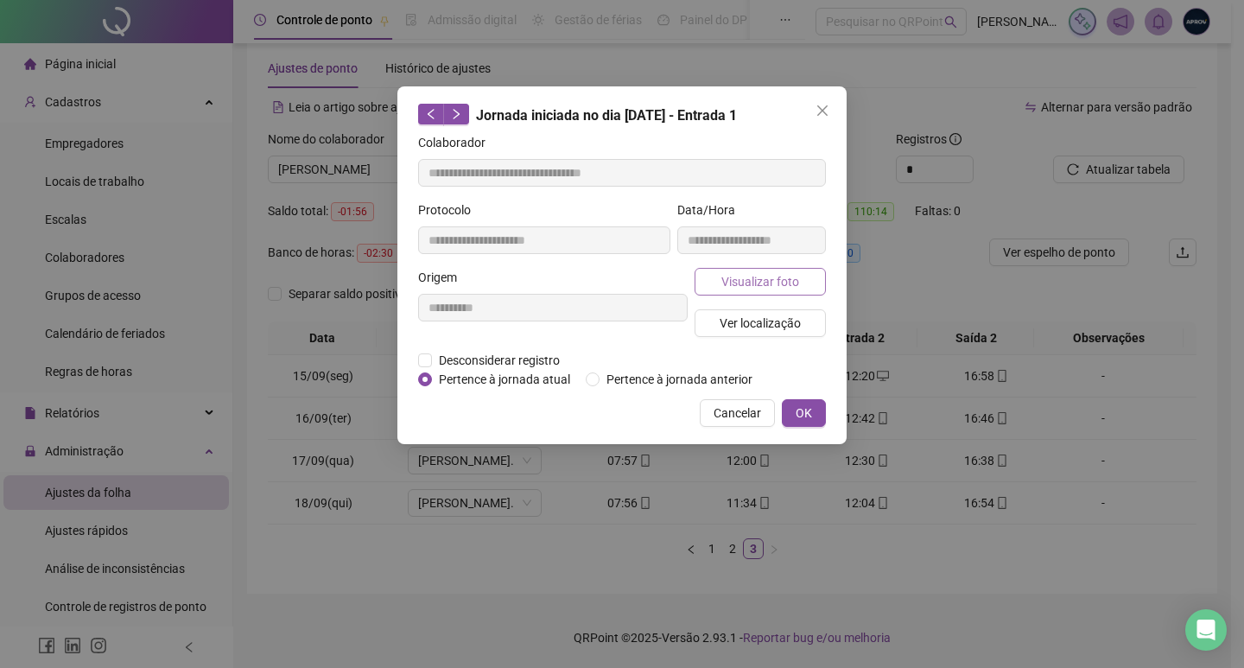
click at [759, 285] on span "Visualizar foto" at bounding box center [760, 281] width 78 height 19
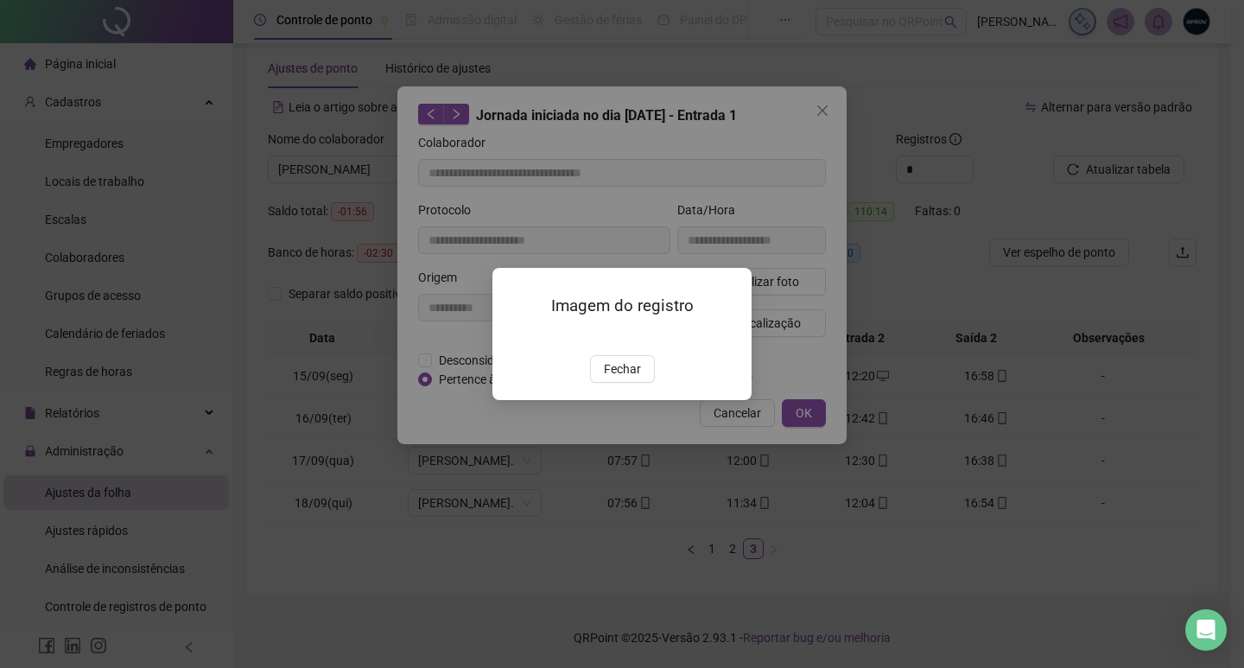
click at [513, 337] on img at bounding box center [513, 337] width 0 height 0
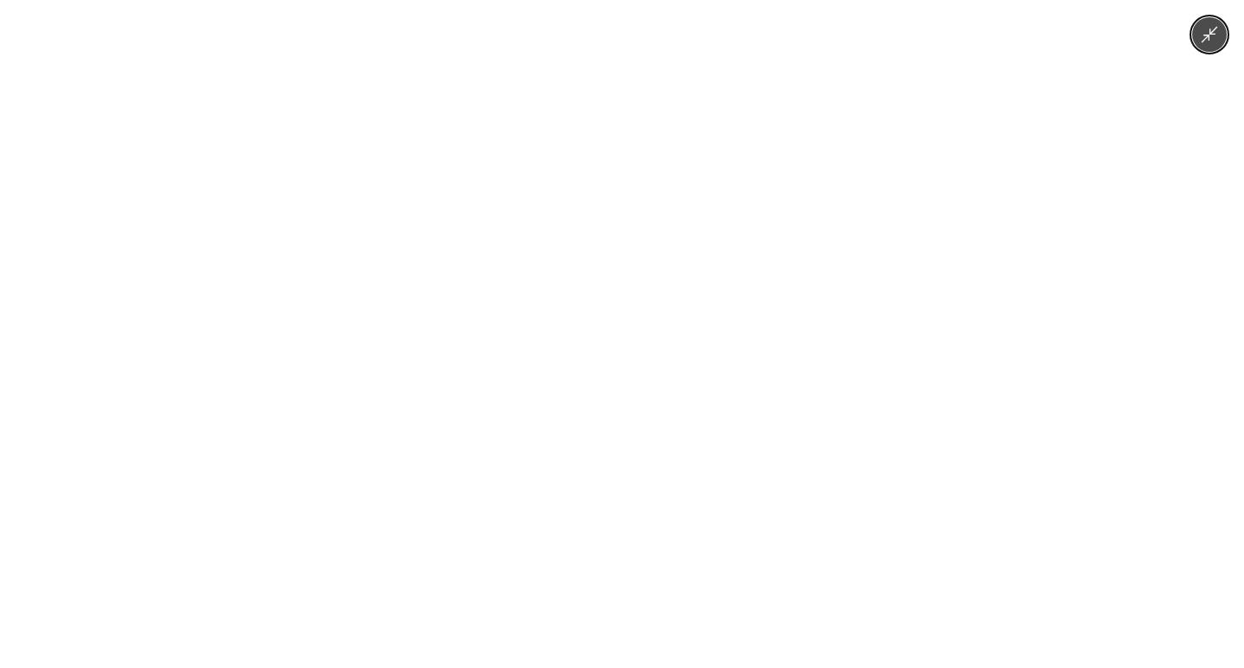
click at [958, 322] on div at bounding box center [622, 334] width 1244 height 668
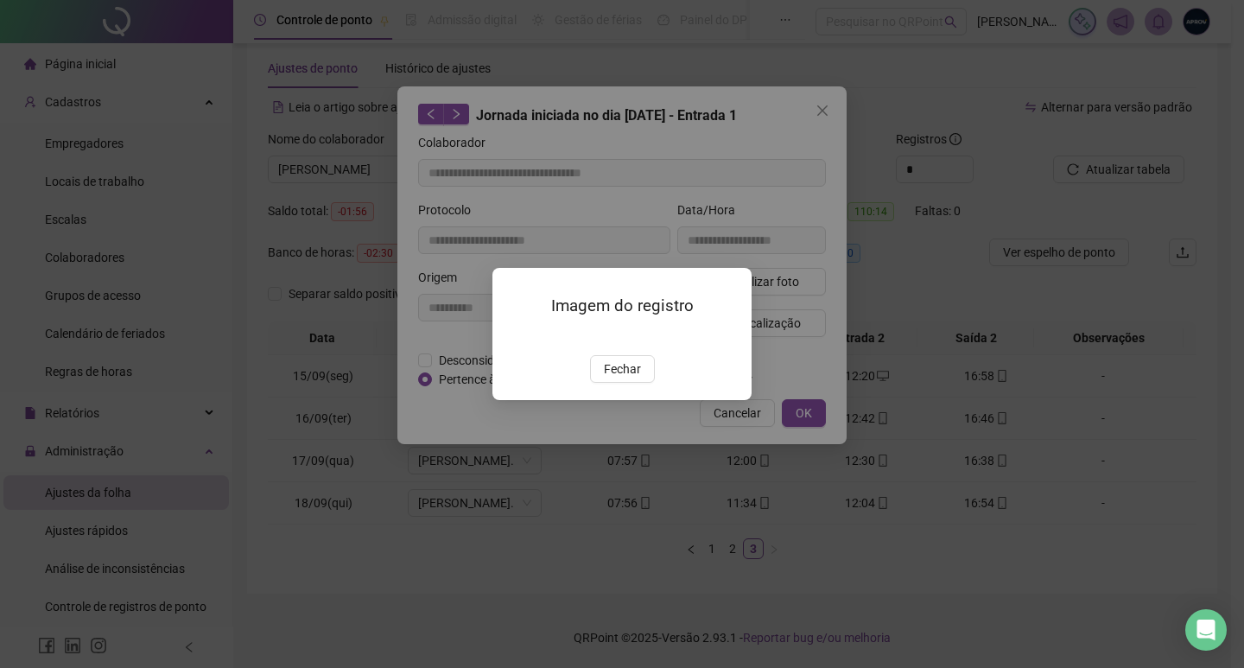
click at [513, 337] on img at bounding box center [513, 337] width 0 height 0
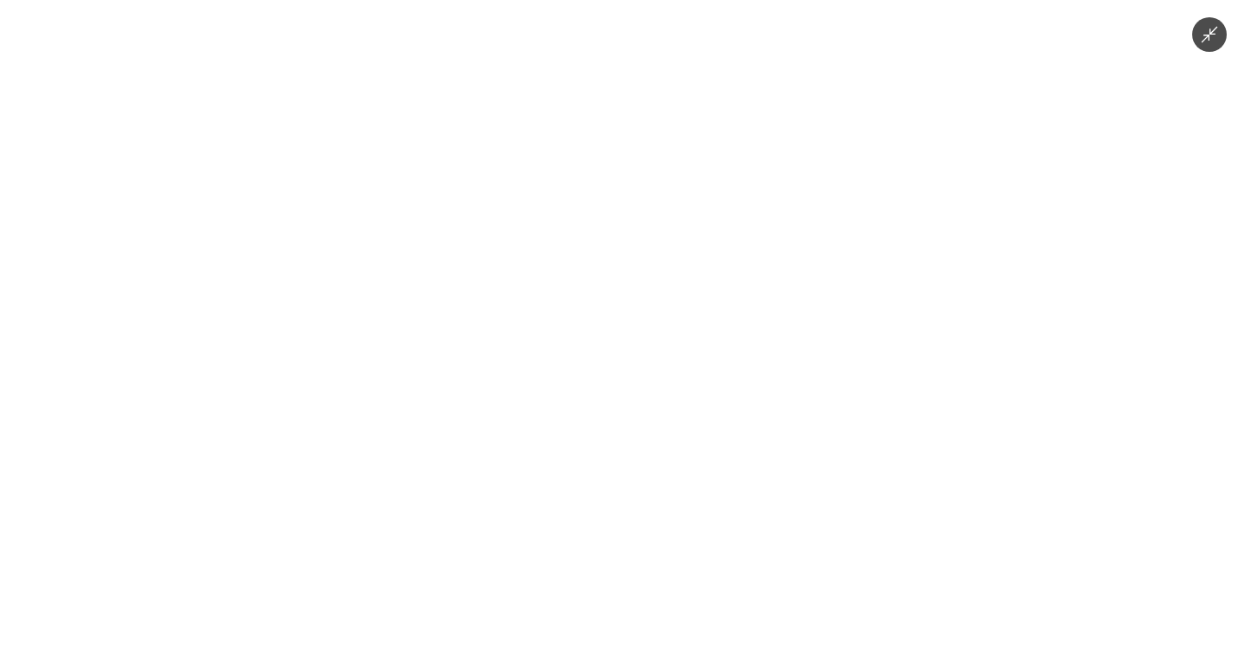
click at [1062, 295] on div at bounding box center [622, 334] width 1244 height 668
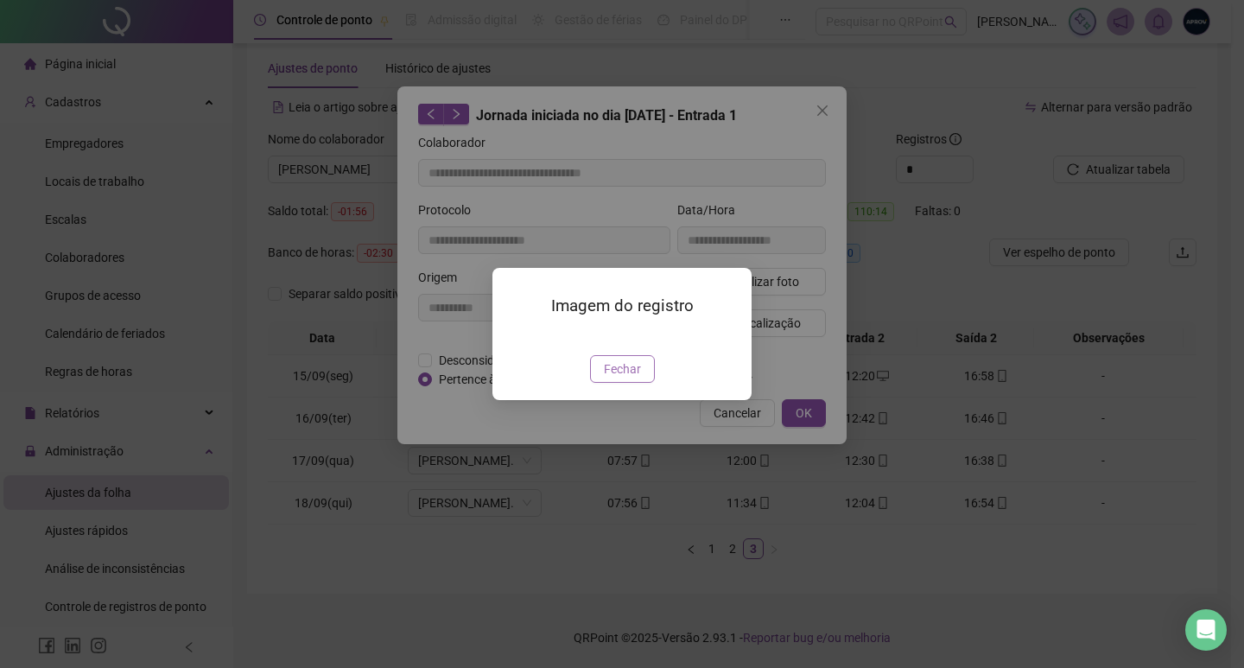
click at [615, 378] on span "Fechar" at bounding box center [622, 368] width 37 height 19
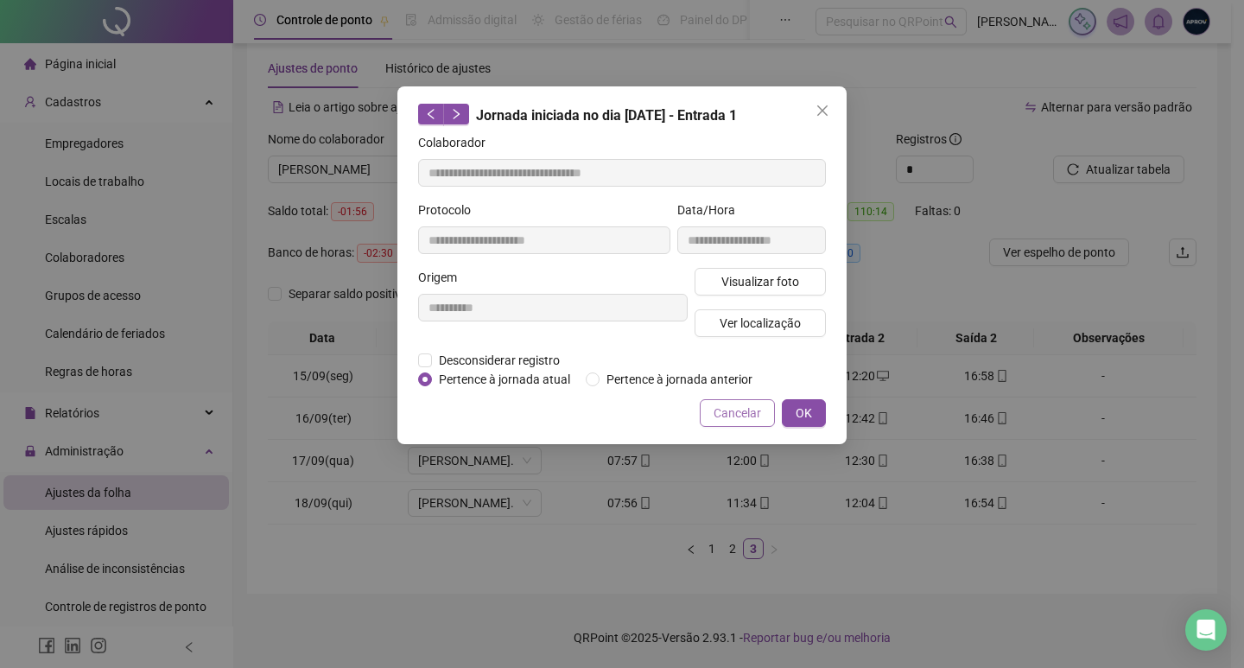
click at [732, 410] on span "Cancelar" at bounding box center [738, 412] width 48 height 19
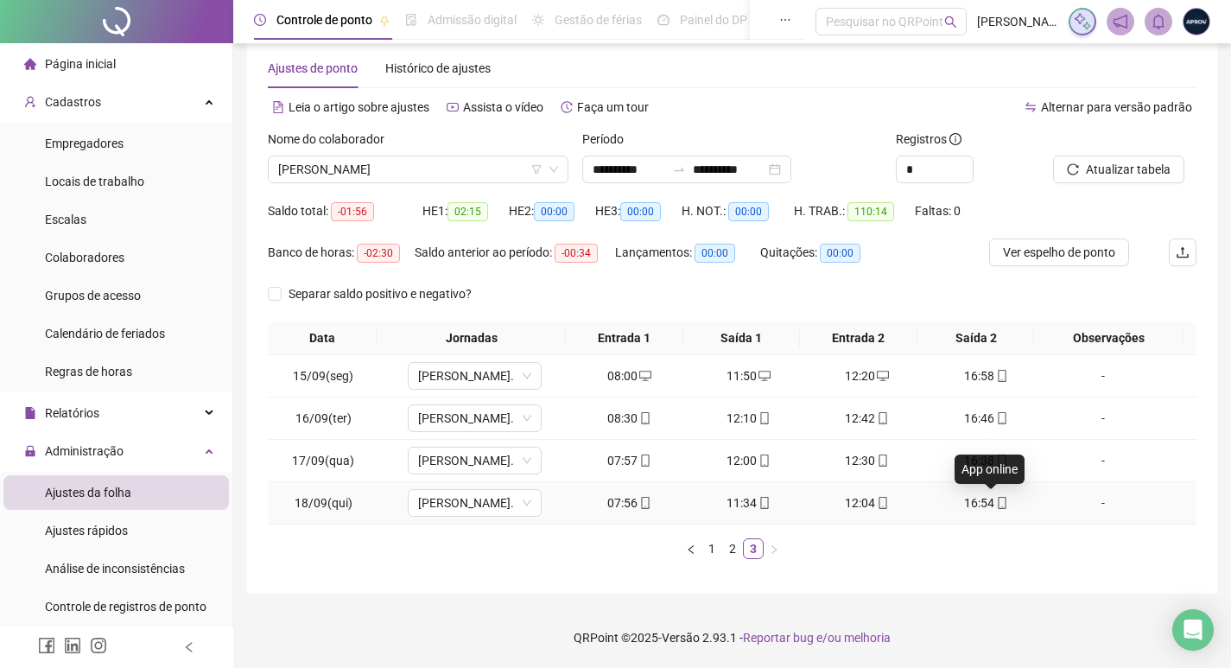
click at [996, 505] on icon "mobile" at bounding box center [1002, 503] width 12 height 12
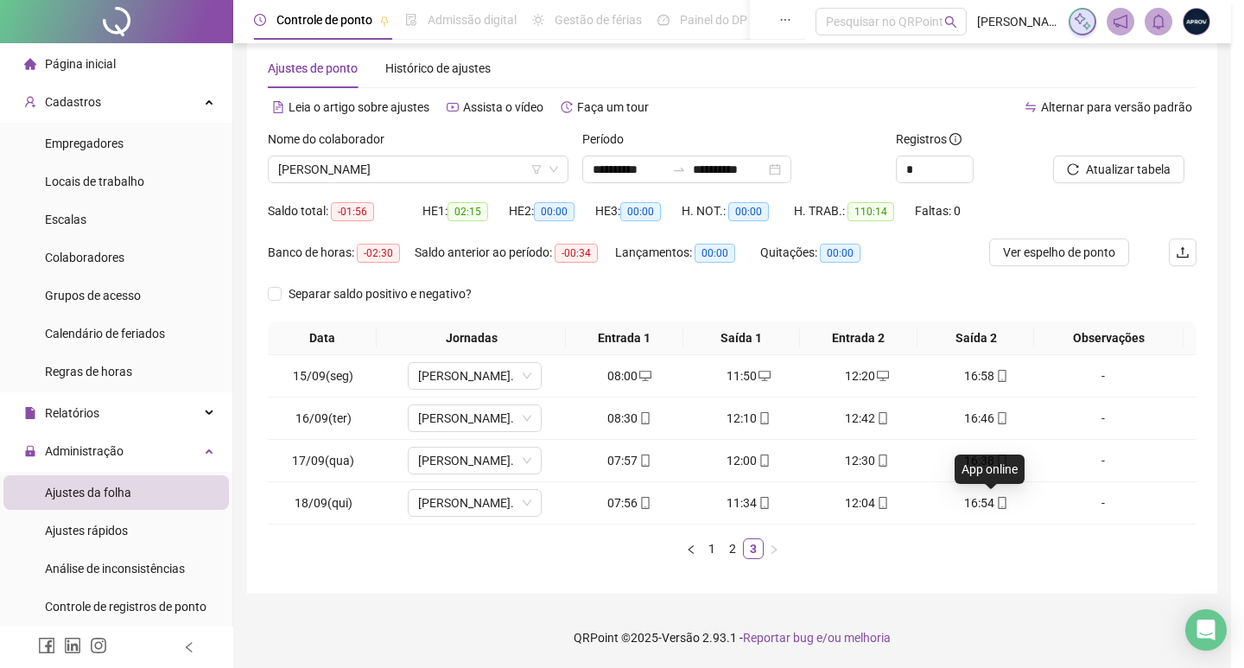
type input "**********"
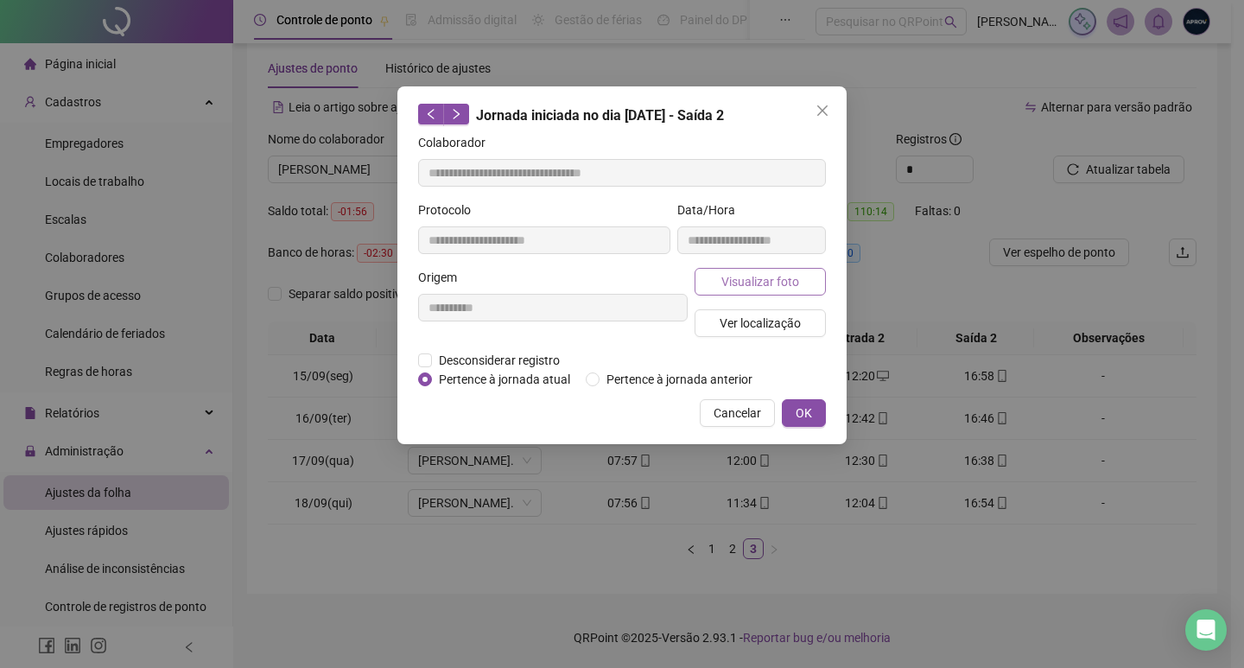
click at [759, 277] on span "Visualizar foto" at bounding box center [760, 281] width 78 height 19
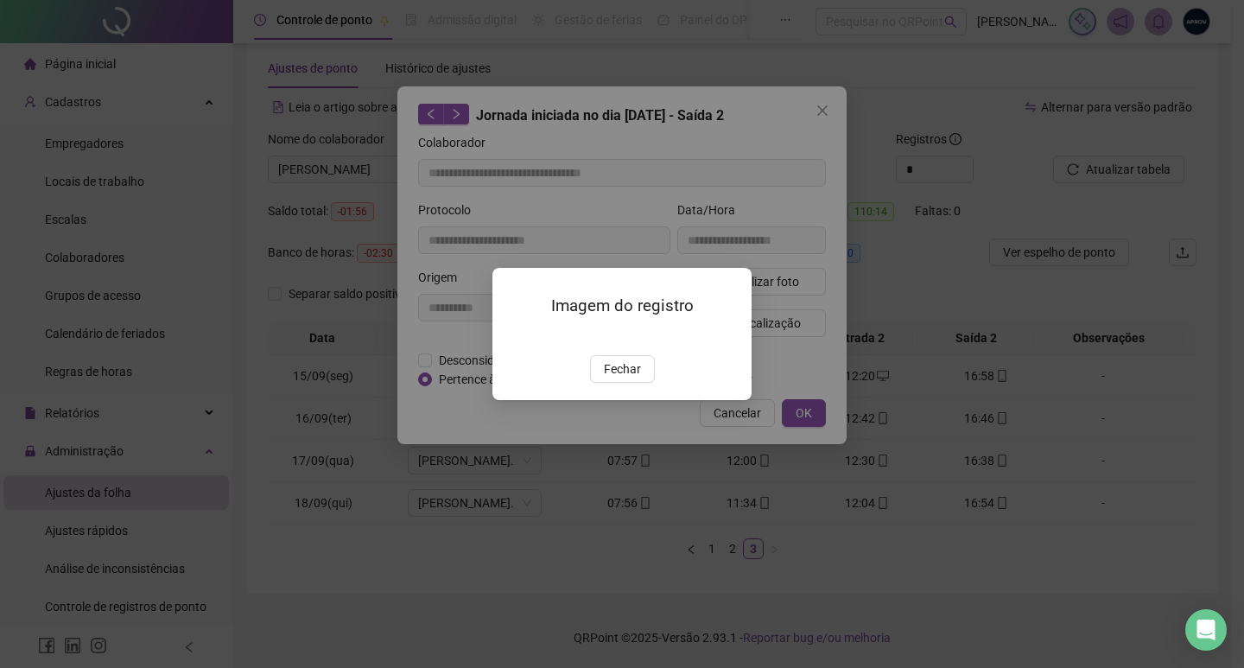
click at [513, 337] on img at bounding box center [513, 337] width 0 height 0
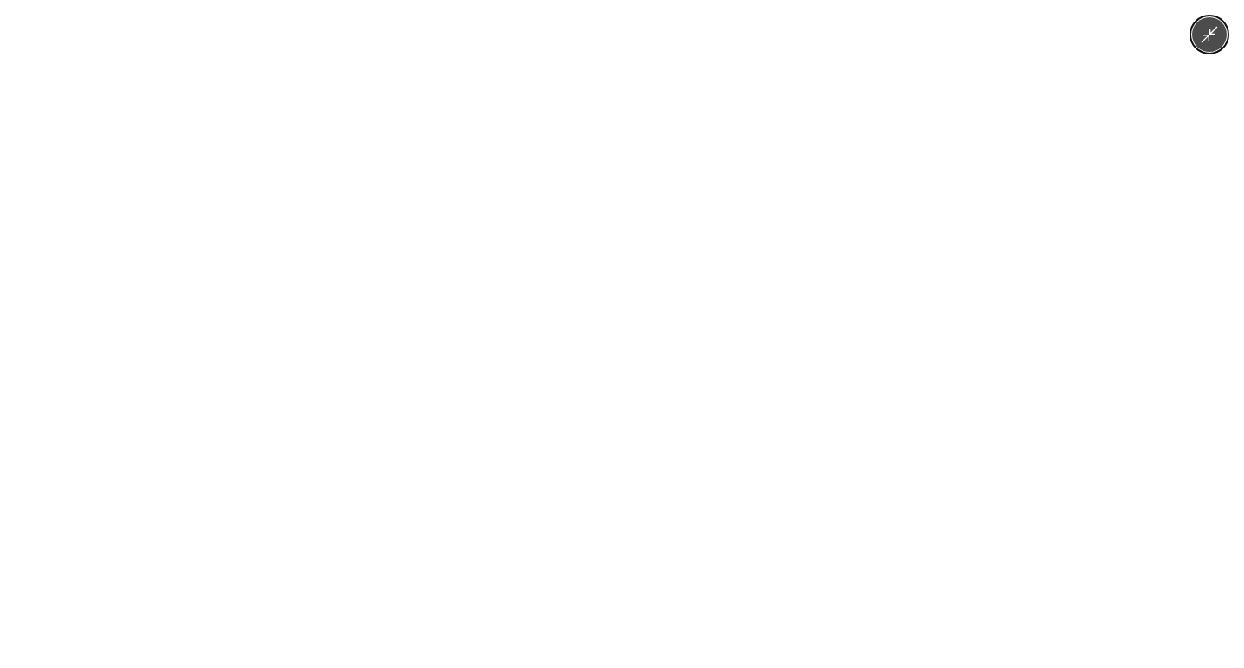
click at [1033, 301] on div at bounding box center [622, 334] width 1244 height 668
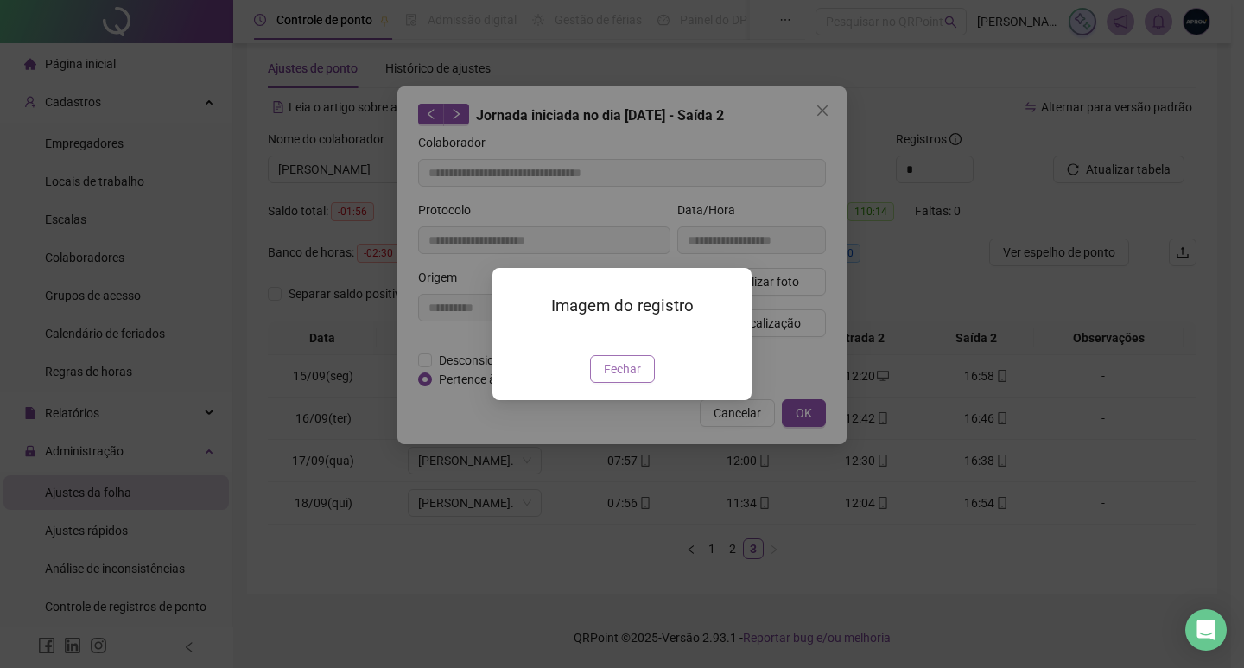
click at [625, 378] on span "Fechar" at bounding box center [622, 368] width 37 height 19
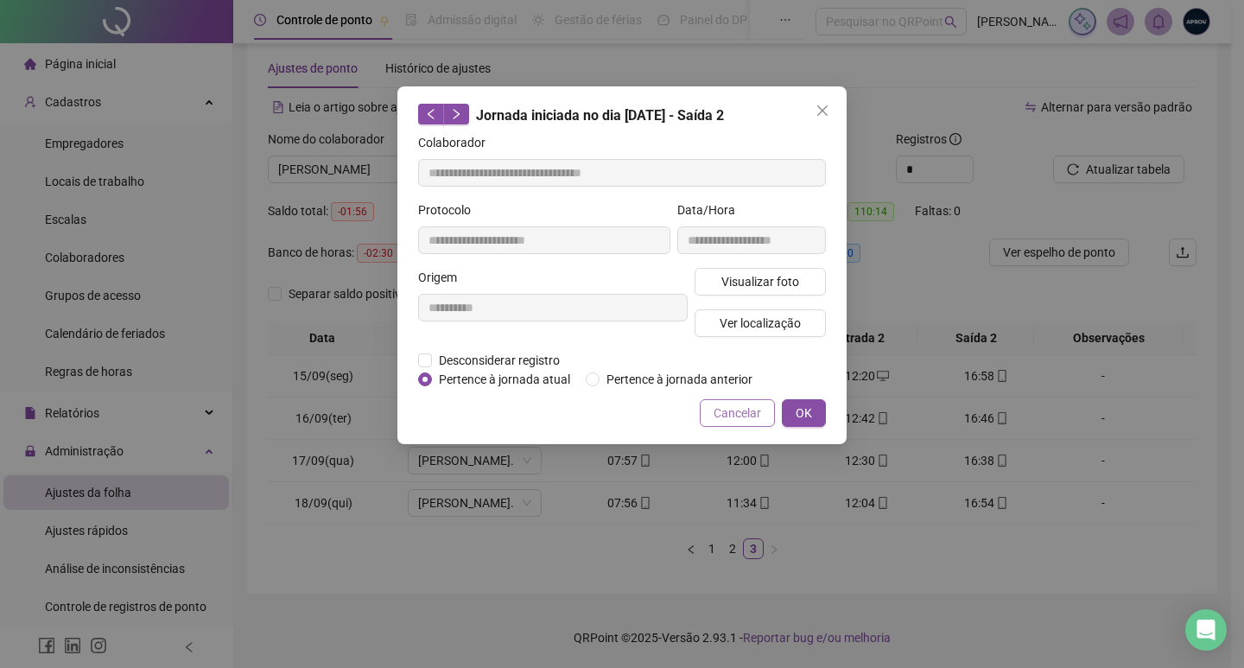
click at [749, 415] on span "Cancelar" at bounding box center [738, 412] width 48 height 19
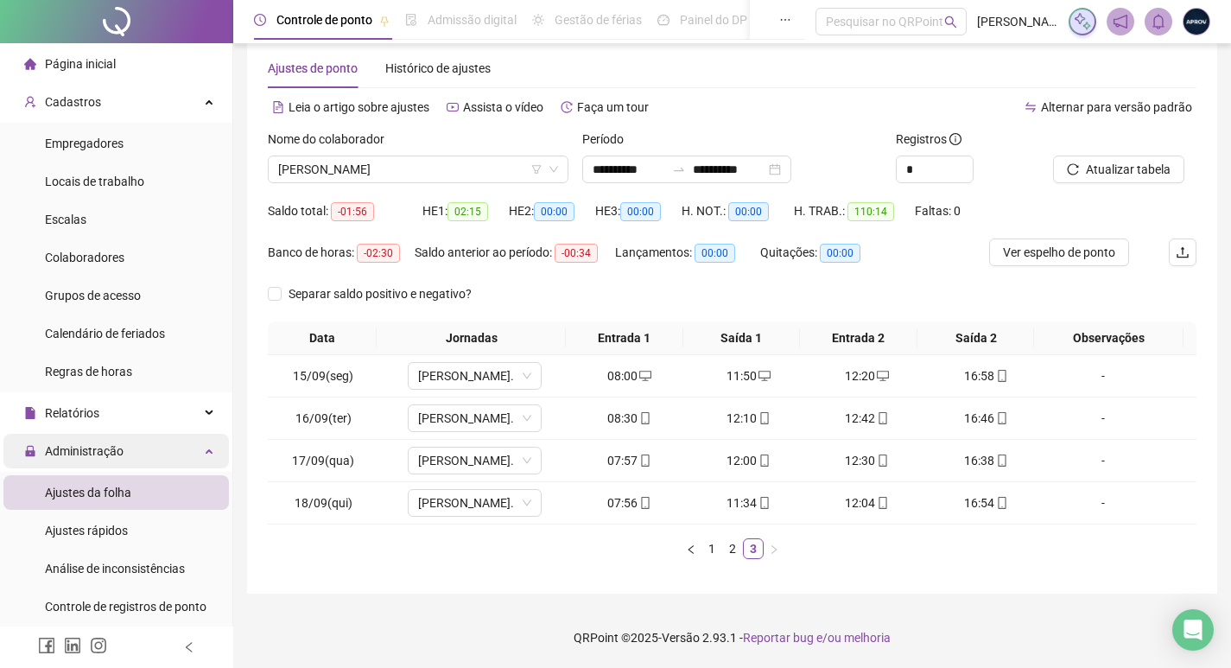
click at [172, 448] on div "Administração" at bounding box center [115, 451] width 225 height 35
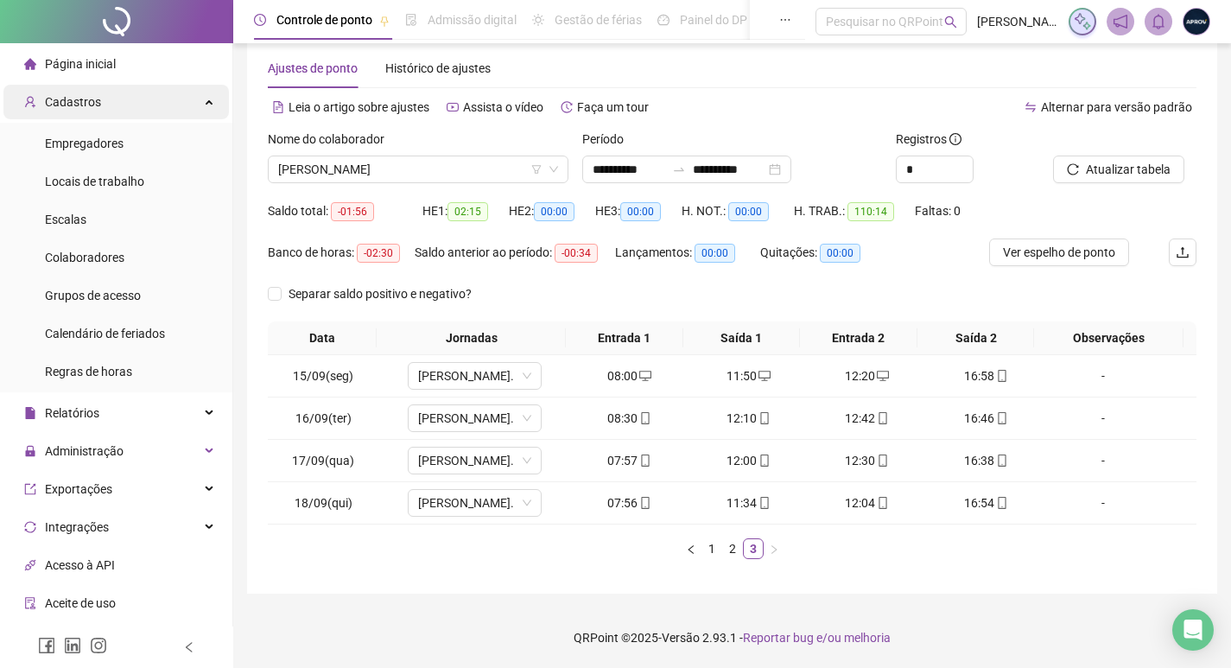
click at [130, 105] on div "Cadastros" at bounding box center [115, 102] width 225 height 35
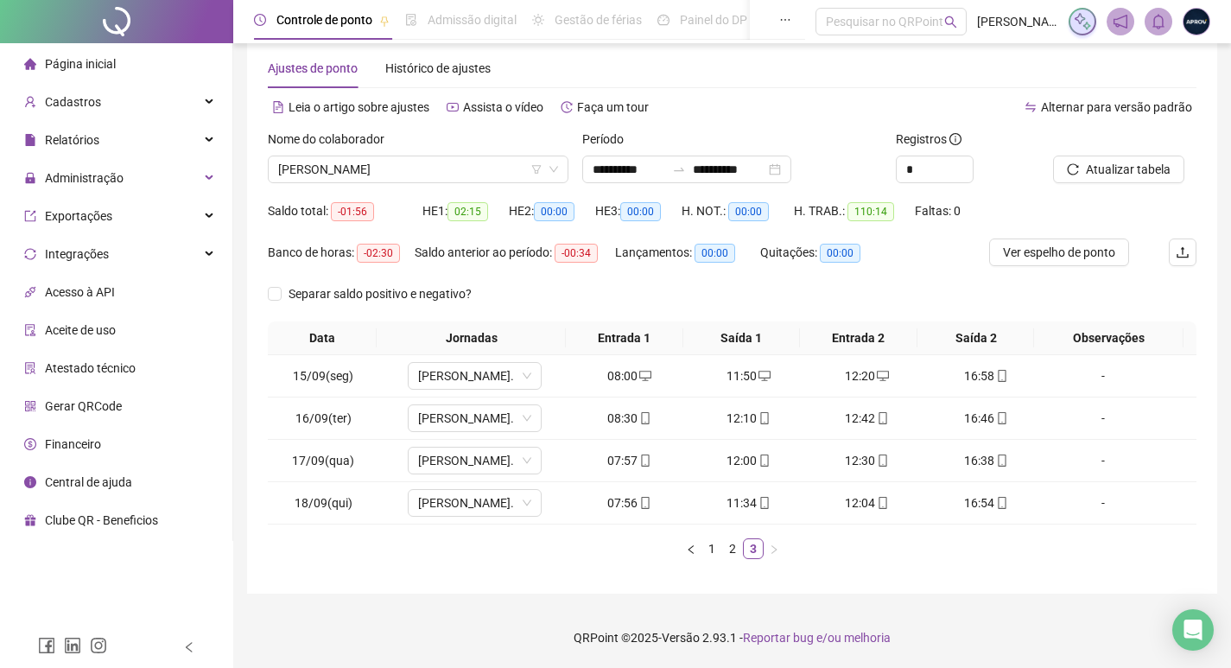
click at [125, 58] on li "Página inicial" at bounding box center [115, 64] width 225 height 35
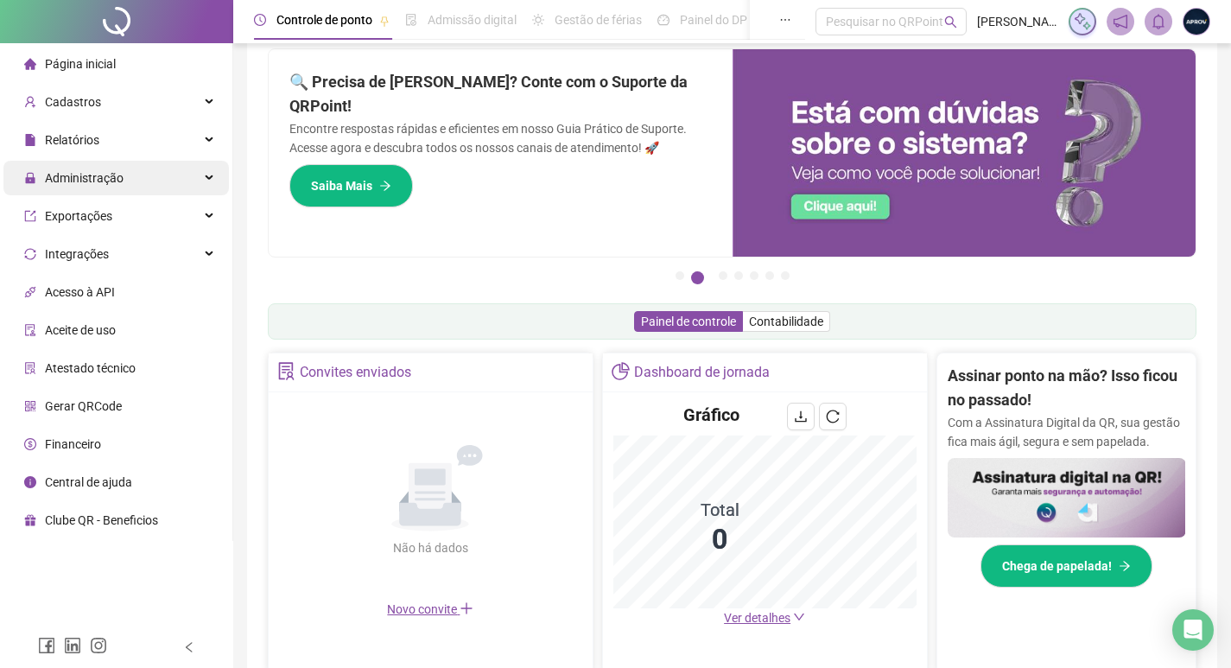
click at [41, 181] on span "Administração" at bounding box center [73, 178] width 99 height 14
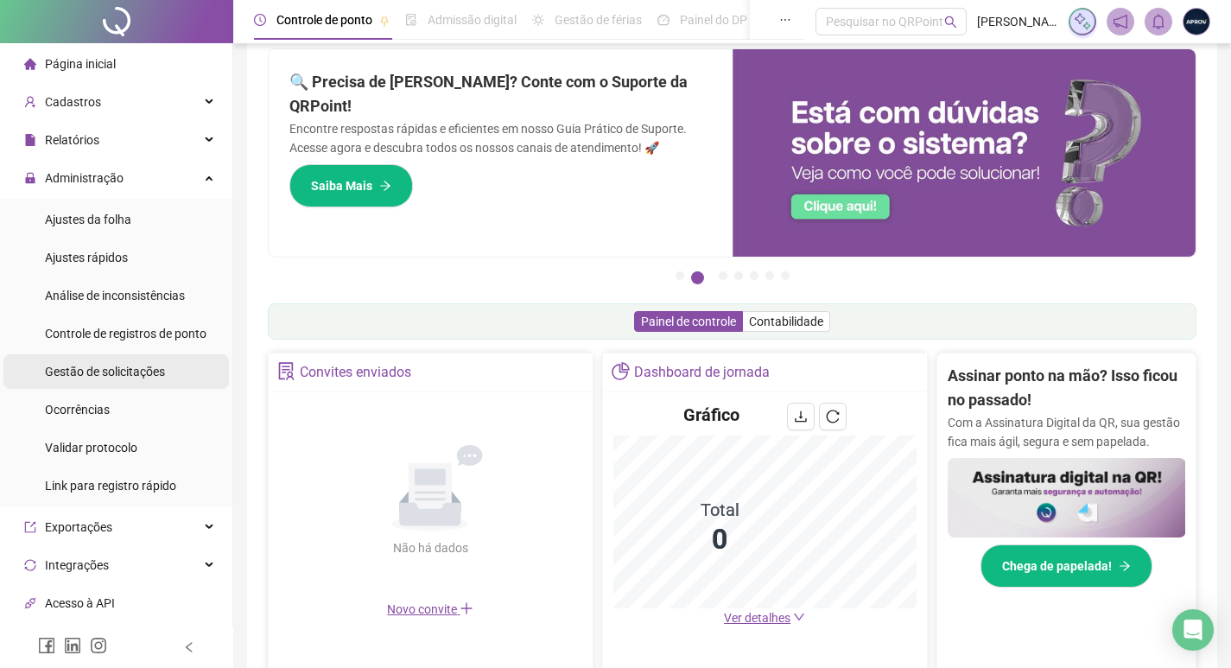
click at [111, 370] on span "Gestão de solicitações" at bounding box center [105, 372] width 120 height 14
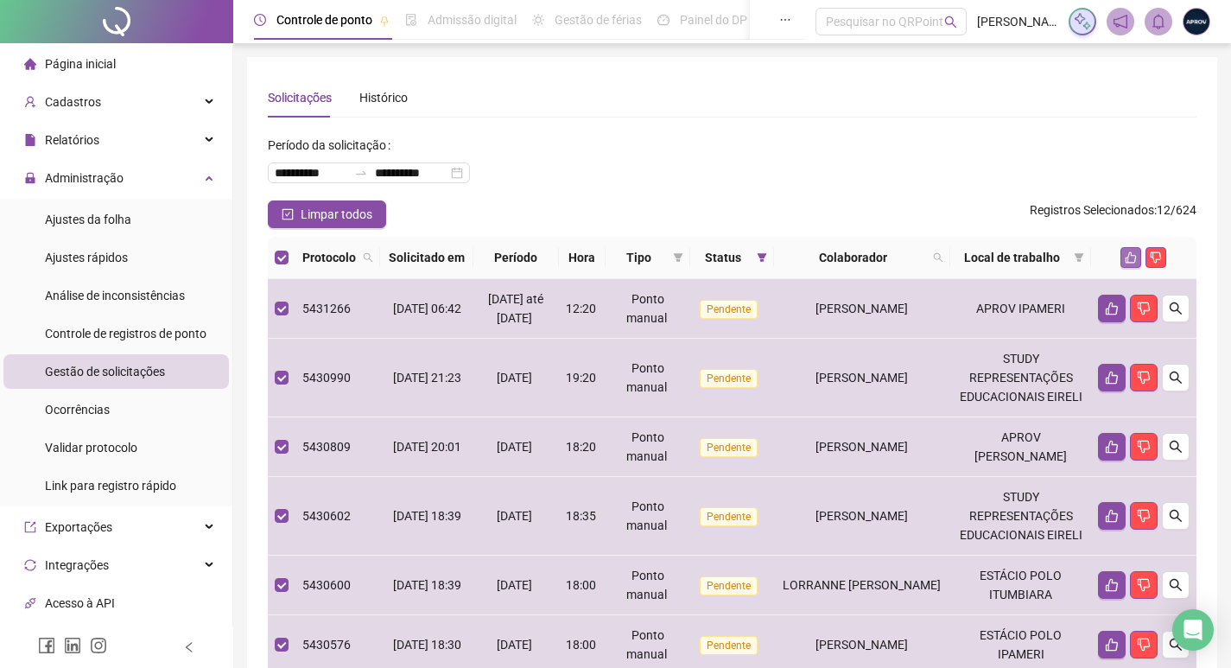
click at [1131, 263] on icon "like" at bounding box center [1131, 257] width 12 height 12
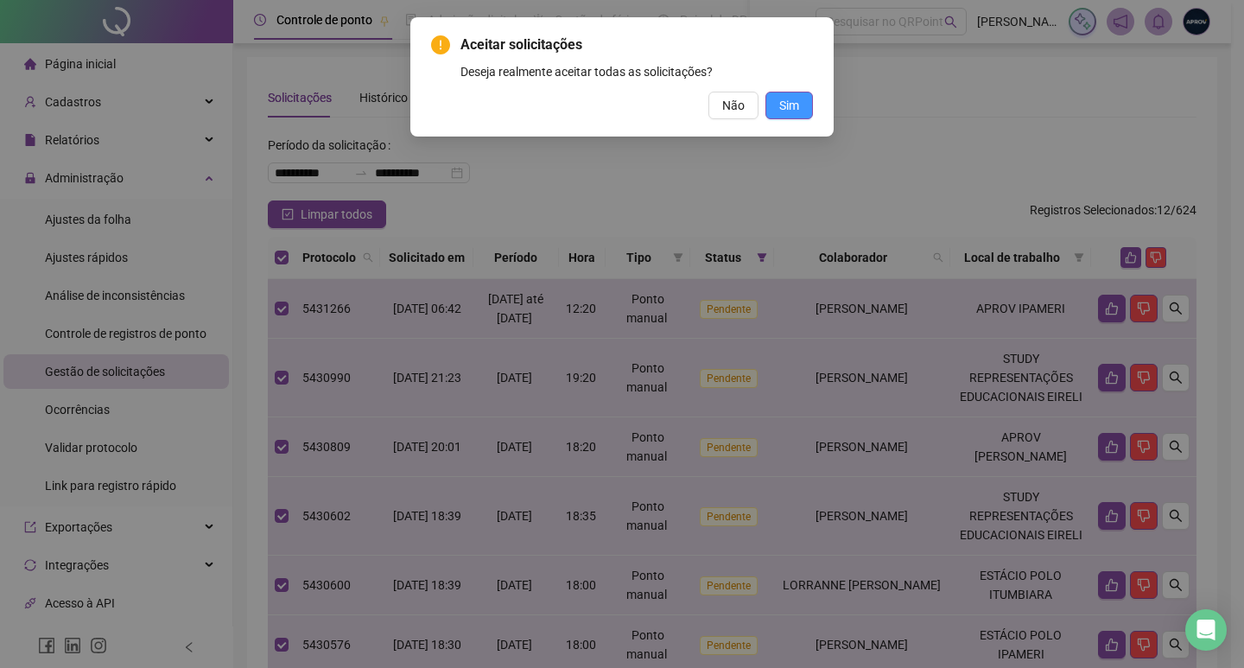
click at [783, 98] on span "Sim" at bounding box center [789, 105] width 20 height 19
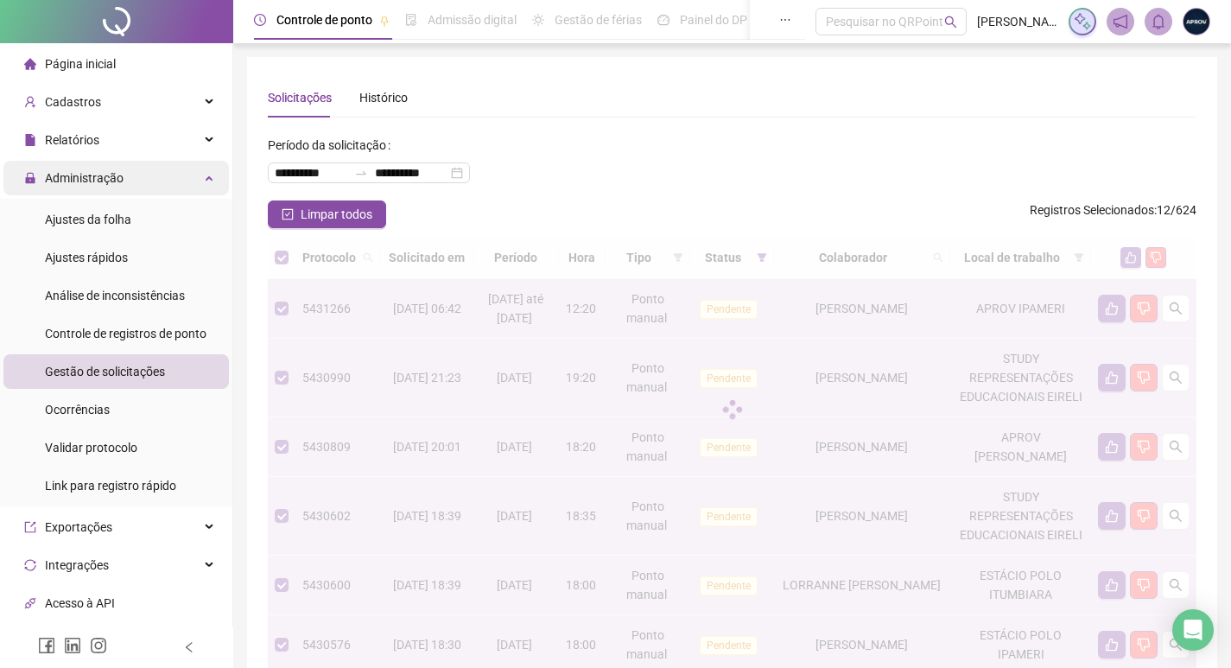
click at [127, 171] on div "Administração" at bounding box center [115, 178] width 225 height 35
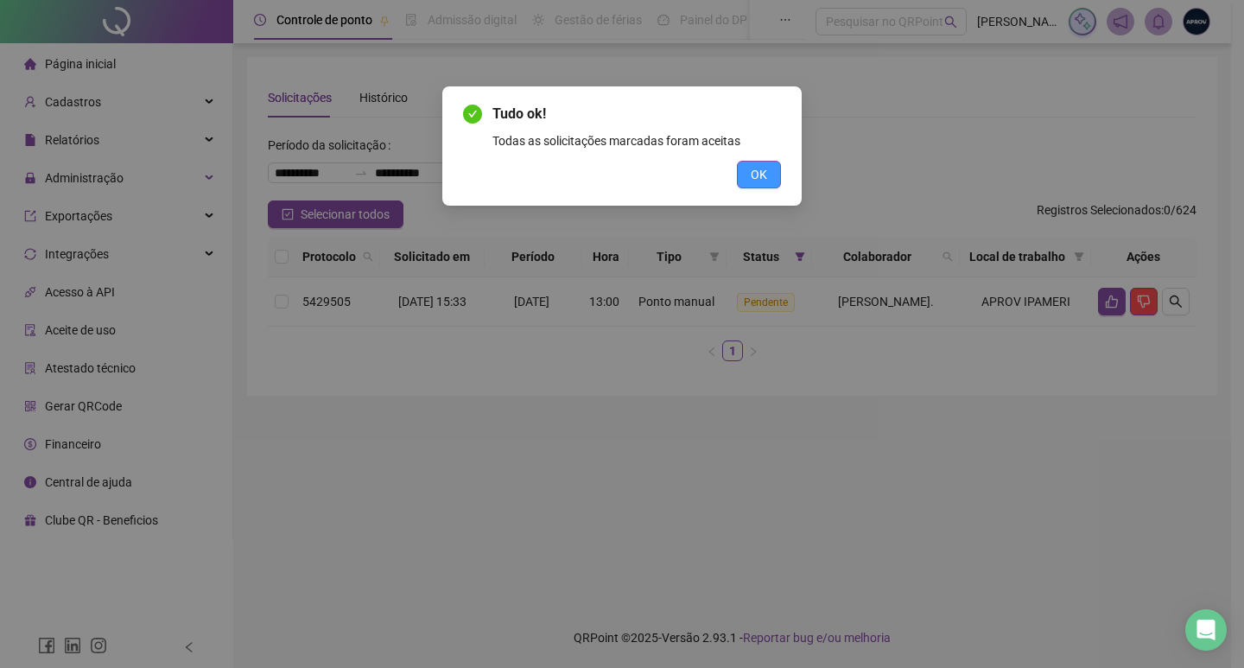
click at [752, 169] on span "OK" at bounding box center [759, 174] width 16 height 19
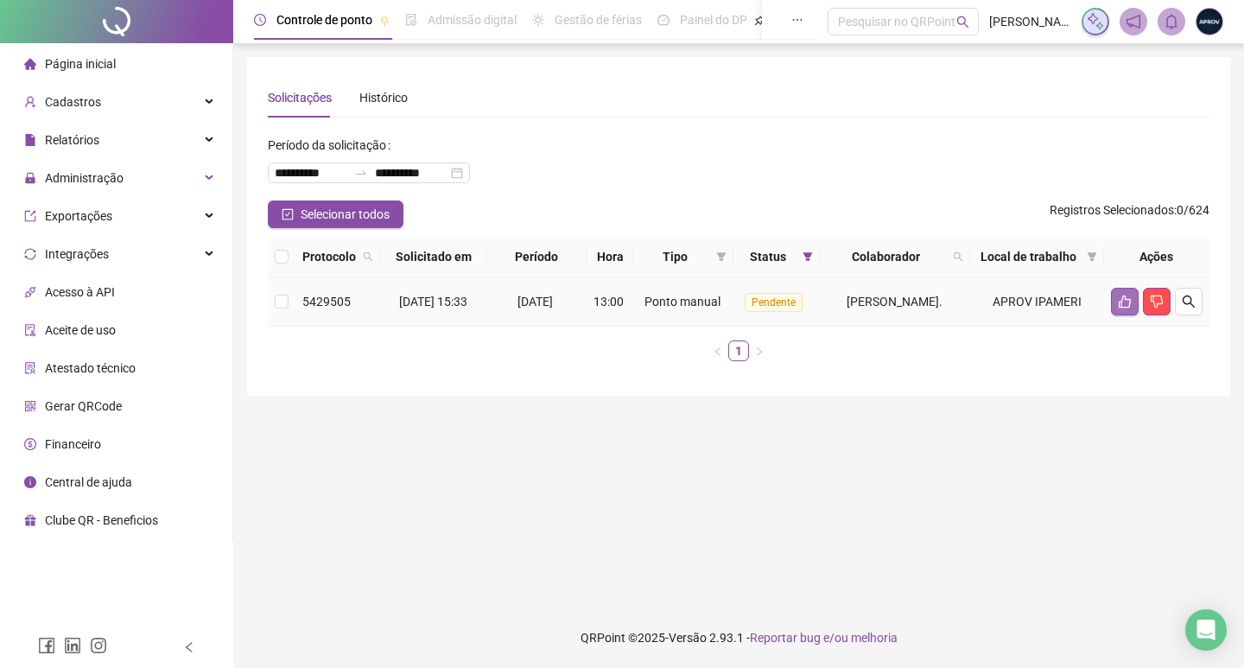
click at [1121, 308] on icon "like" at bounding box center [1125, 301] width 12 height 13
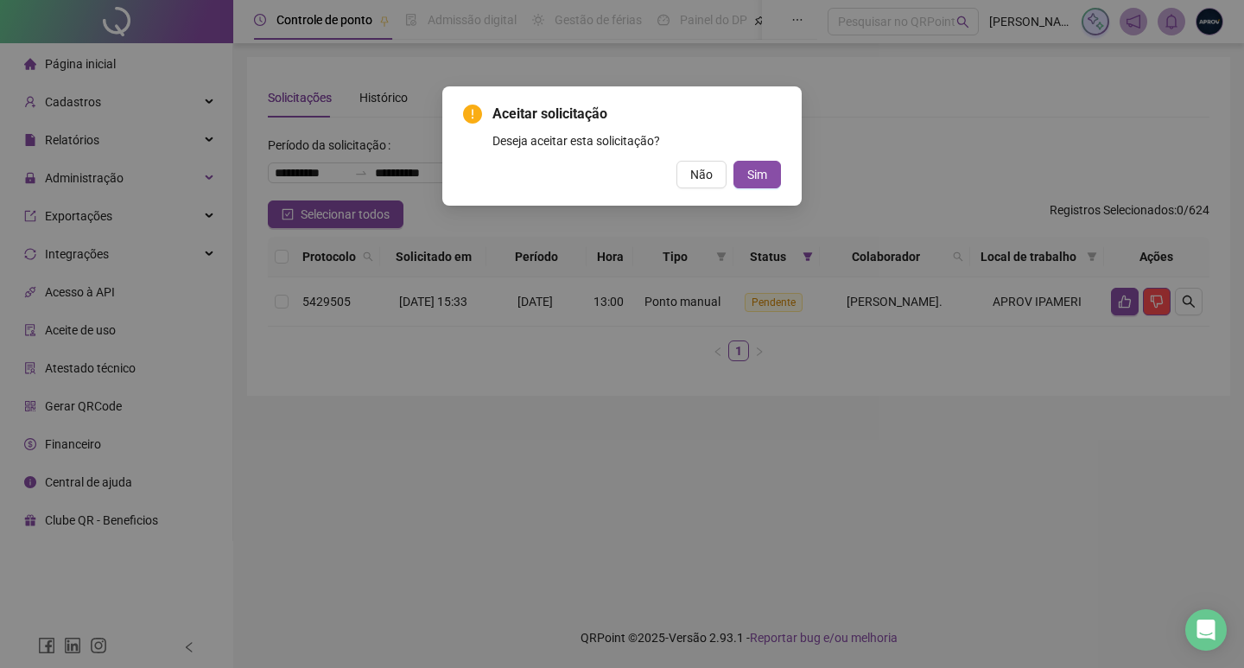
click at [746, 159] on div "Aceitar solicitação Deseja aceitar esta solicitação? Não Sim" at bounding box center [622, 146] width 318 height 85
click at [759, 175] on span "Sim" at bounding box center [757, 174] width 20 height 19
